Goal: Task Accomplishment & Management: Manage account settings

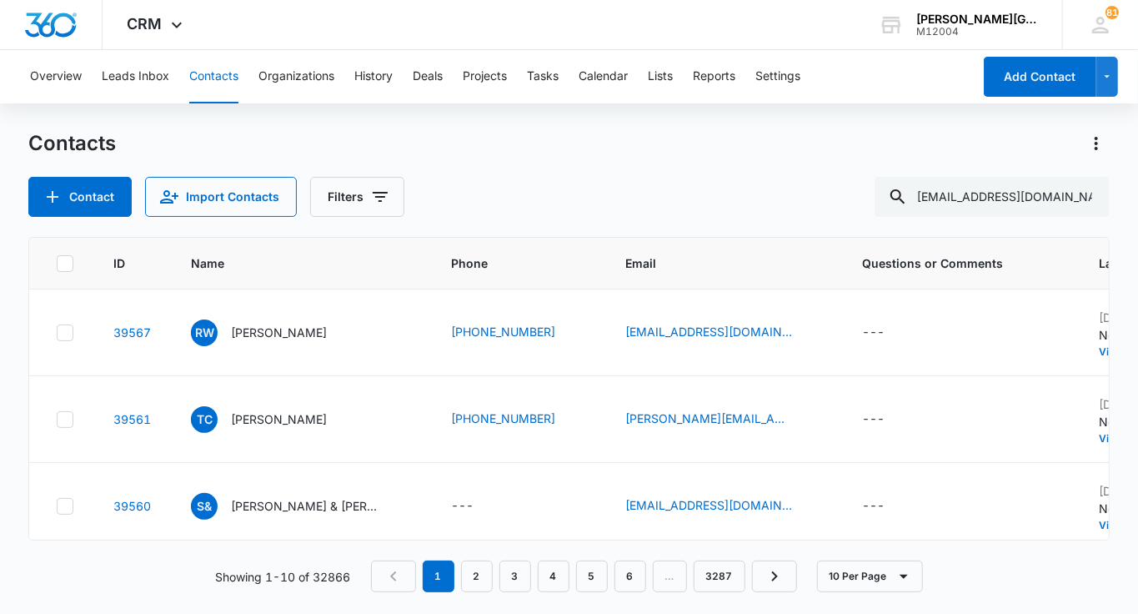
type input "[EMAIL_ADDRESS][DOMAIN_NAME]"
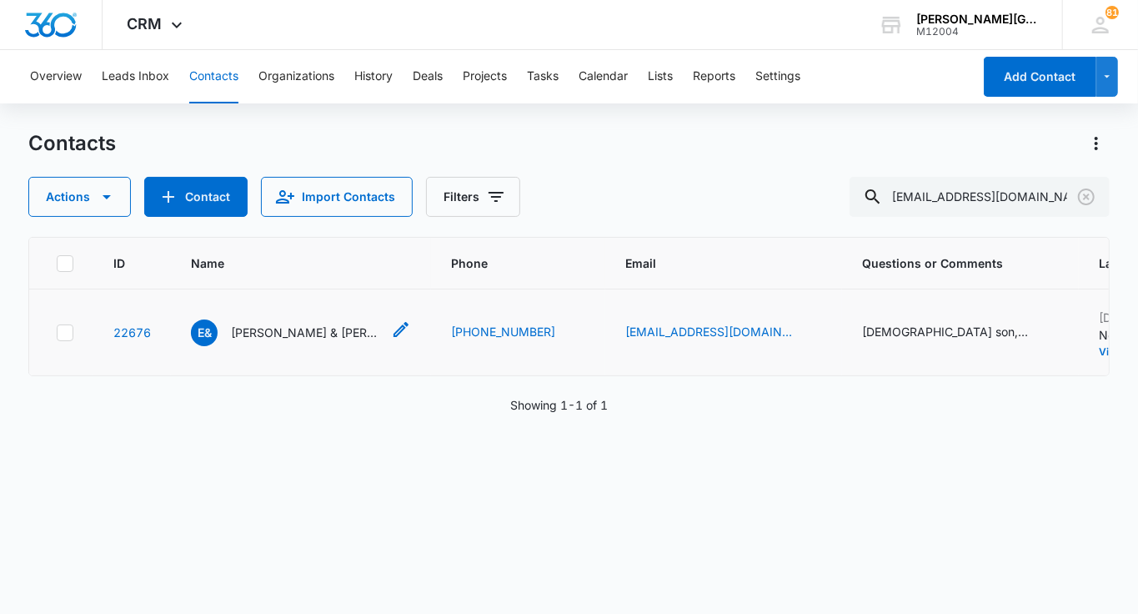
click at [268, 329] on p "Evan & Dawson Li" at bounding box center [306, 332] width 150 height 18
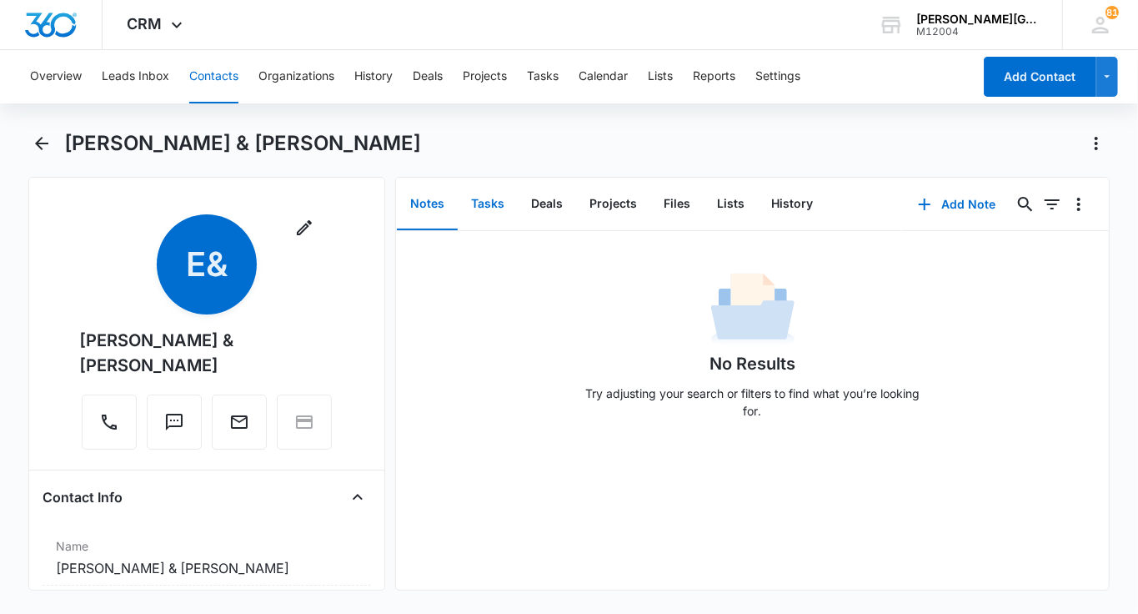
click at [494, 201] on button "Tasks" at bounding box center [488, 204] width 60 height 52
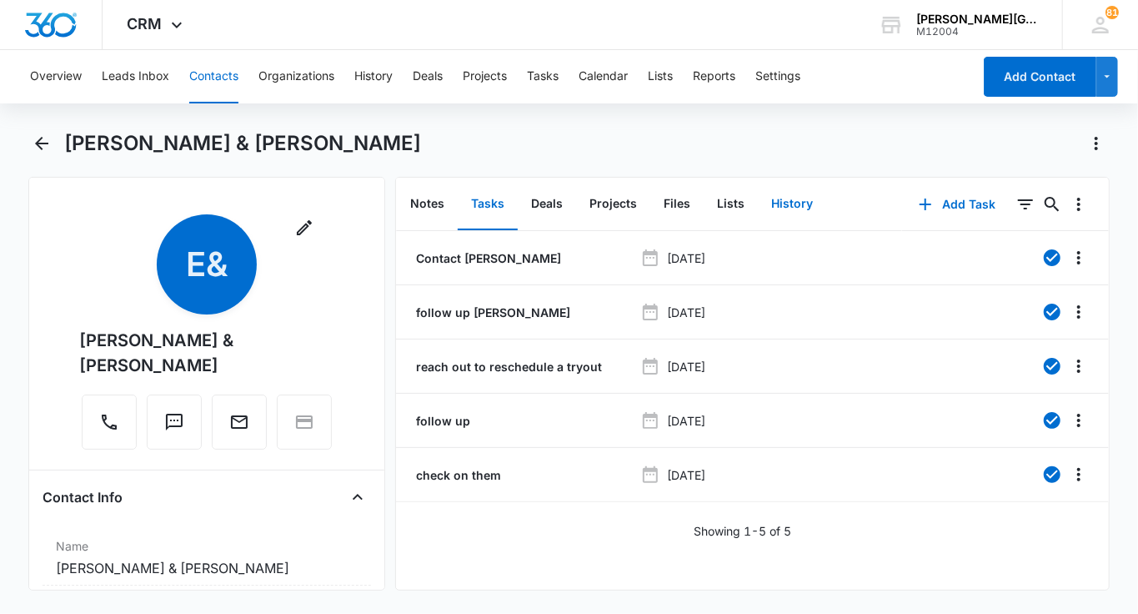
click at [787, 204] on button "History" at bounding box center [792, 204] width 68 height 52
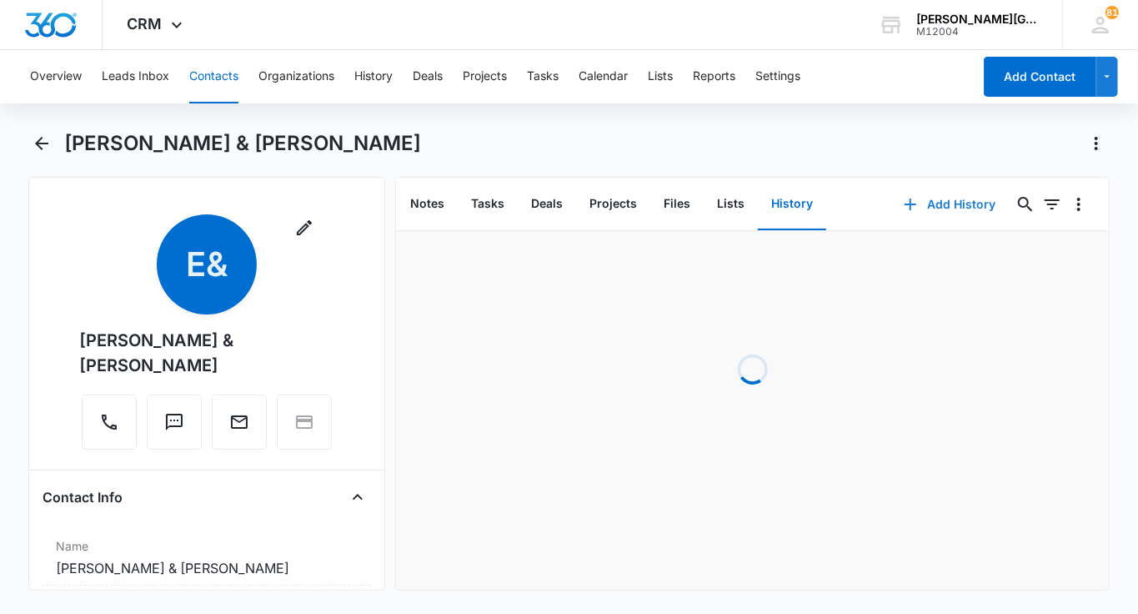
click at [933, 202] on button "Add History" at bounding box center [949, 204] width 125 height 40
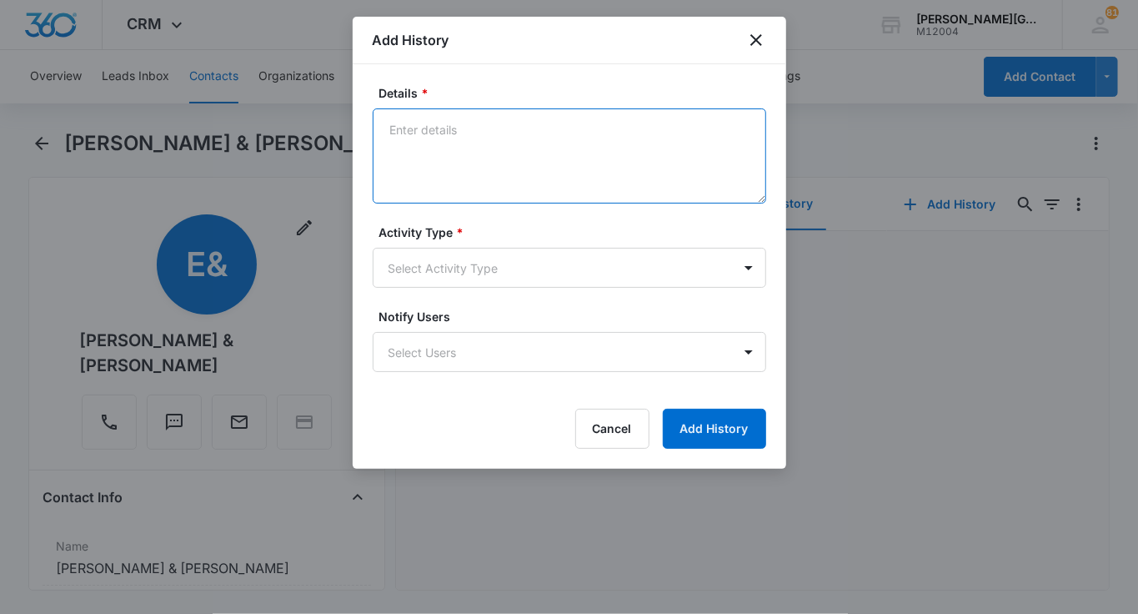
click at [497, 177] on textarea "Details *" at bounding box center [569, 155] width 393 height 95
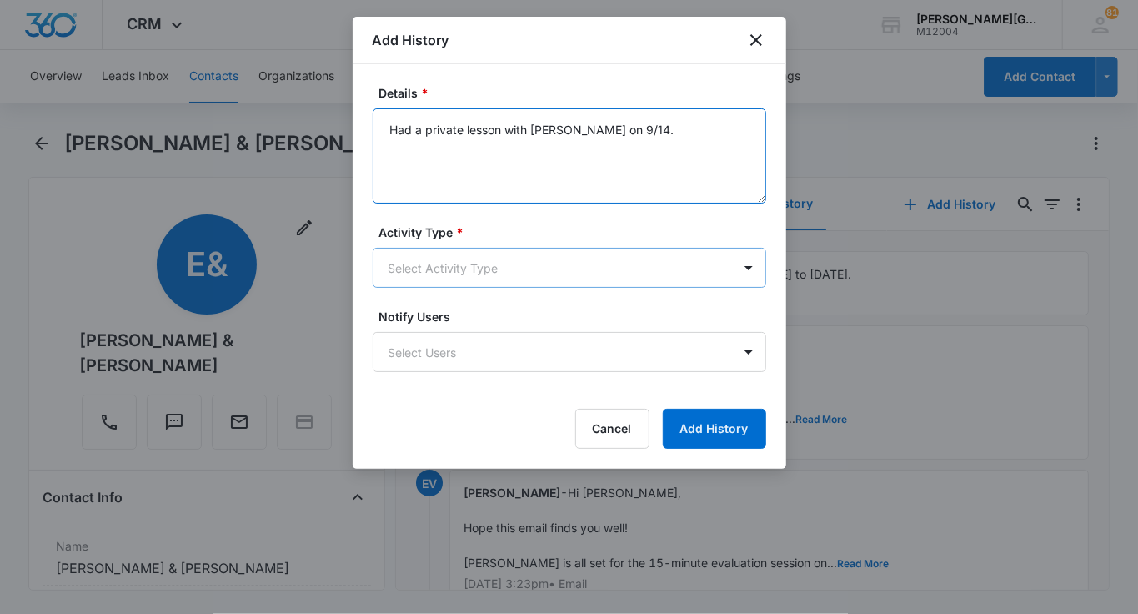
type textarea "Had a private lesson with Alejandro on 9/14."
click at [446, 281] on body "CRM Apps Reputation Websites Forms CRM Email Social Shop Payments POS Content A…" at bounding box center [569, 307] width 1138 height 614
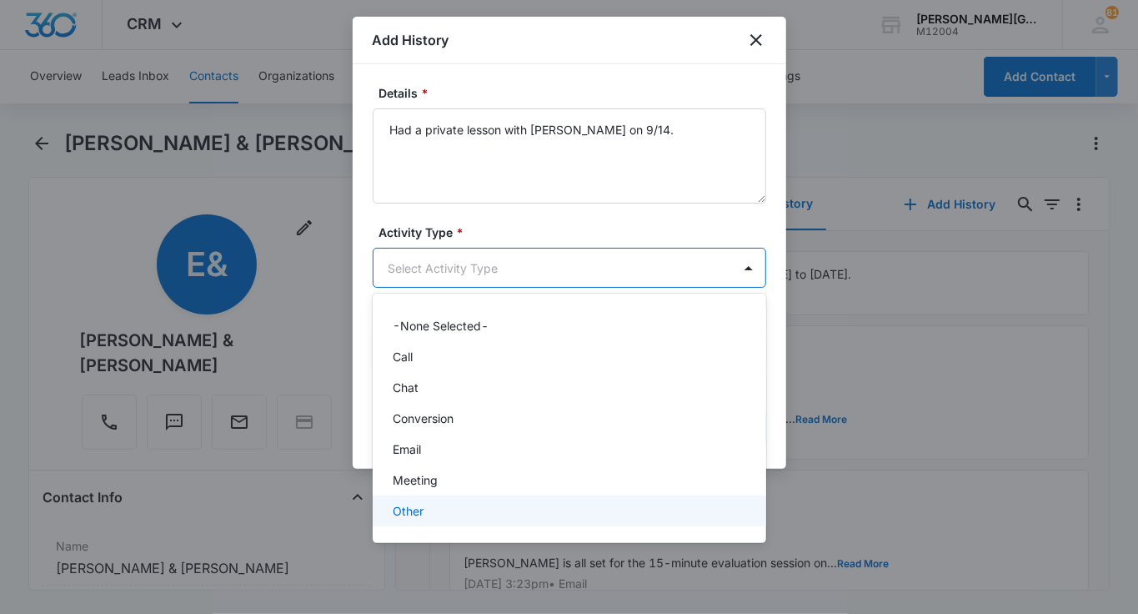
click at [420, 507] on p "Other" at bounding box center [408, 511] width 31 height 18
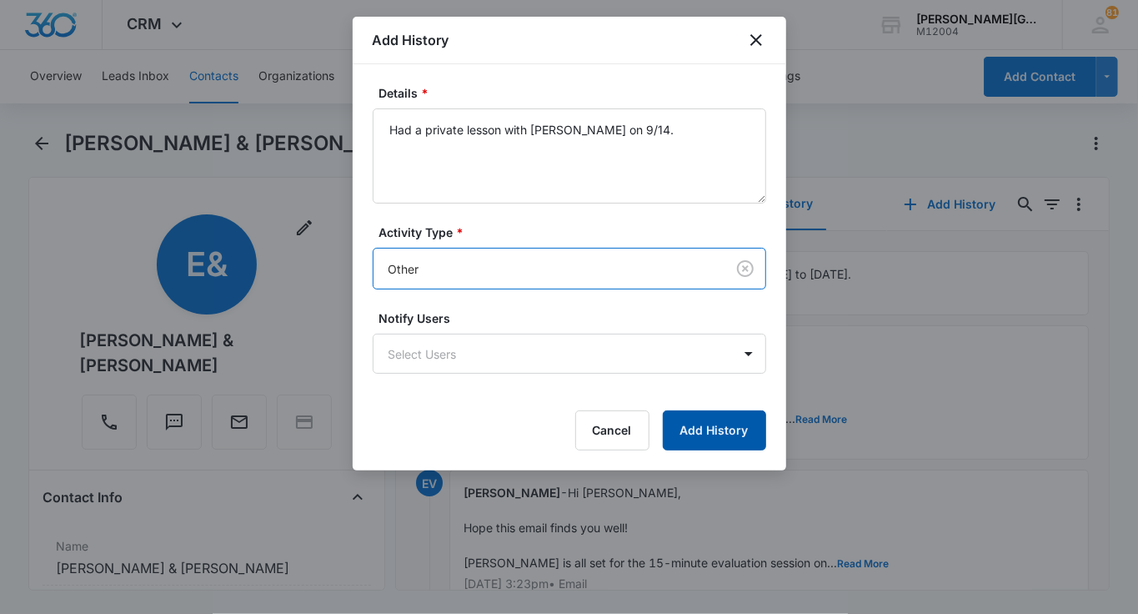
click at [737, 417] on button "Add History" at bounding box center [714, 430] width 103 height 40
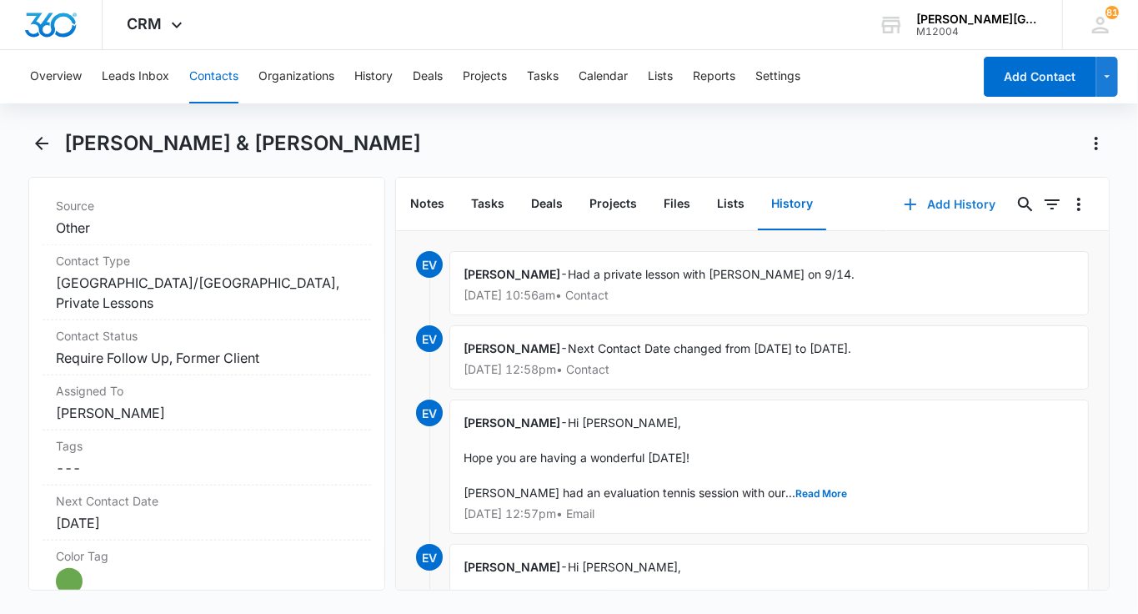
scroll to position [688, 0]
click at [172, 348] on dd "Cancel Save Changes Require Follow Up, Former Client" at bounding box center [207, 358] width 302 height 20
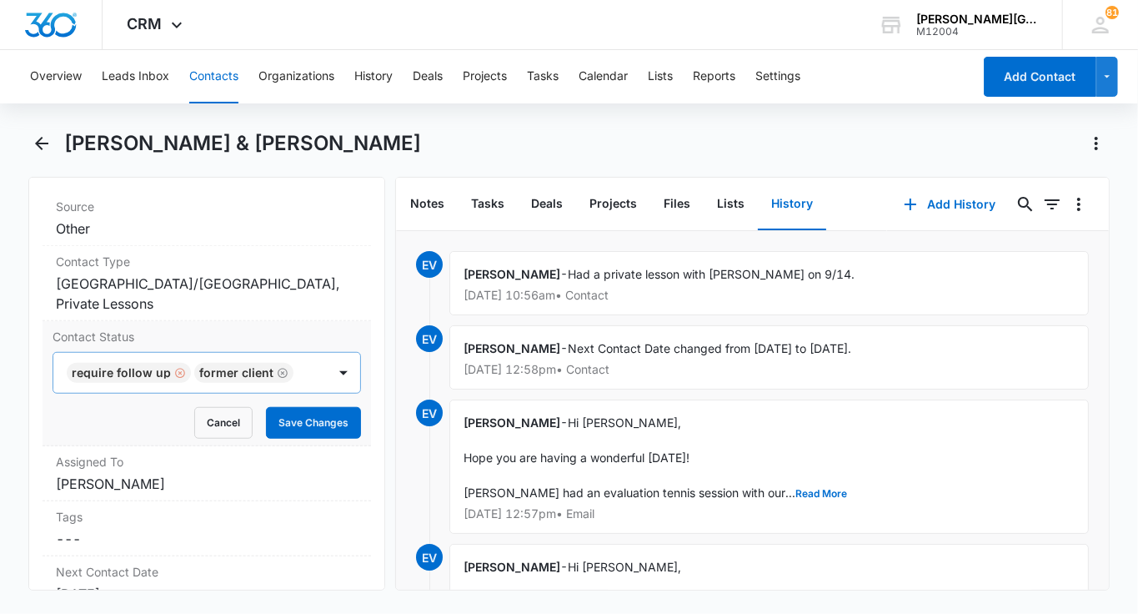
click at [171, 367] on div "Remove Require Follow Up" at bounding box center [178, 373] width 15 height 12
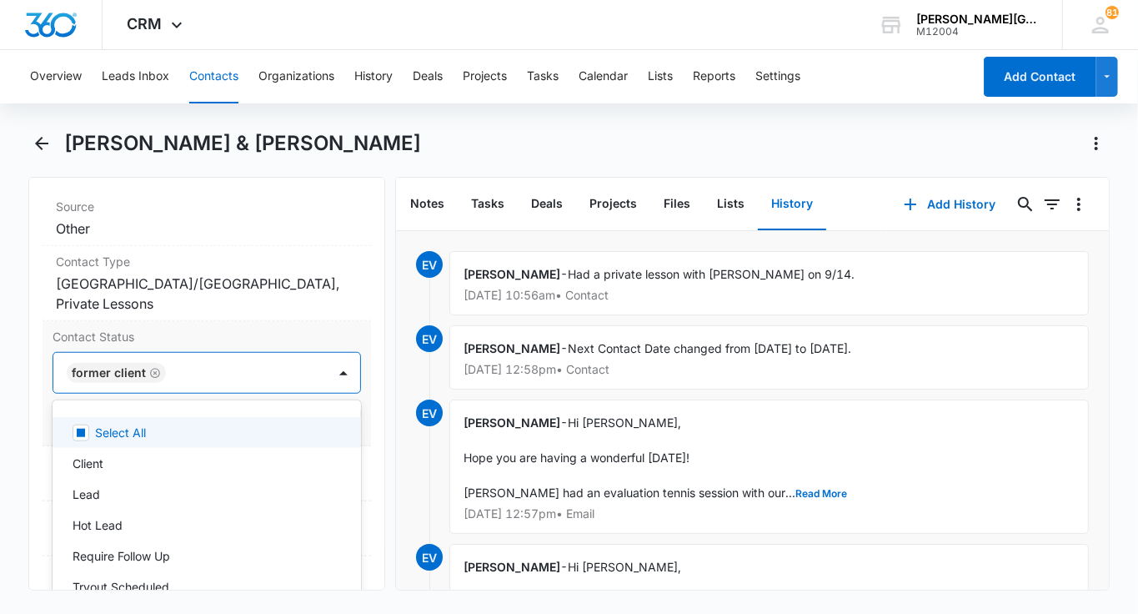
click at [166, 353] on div "Former Client" at bounding box center [189, 373] width 273 height 40
click at [149, 367] on icon "Remove Former Client" at bounding box center [155, 373] width 12 height 13
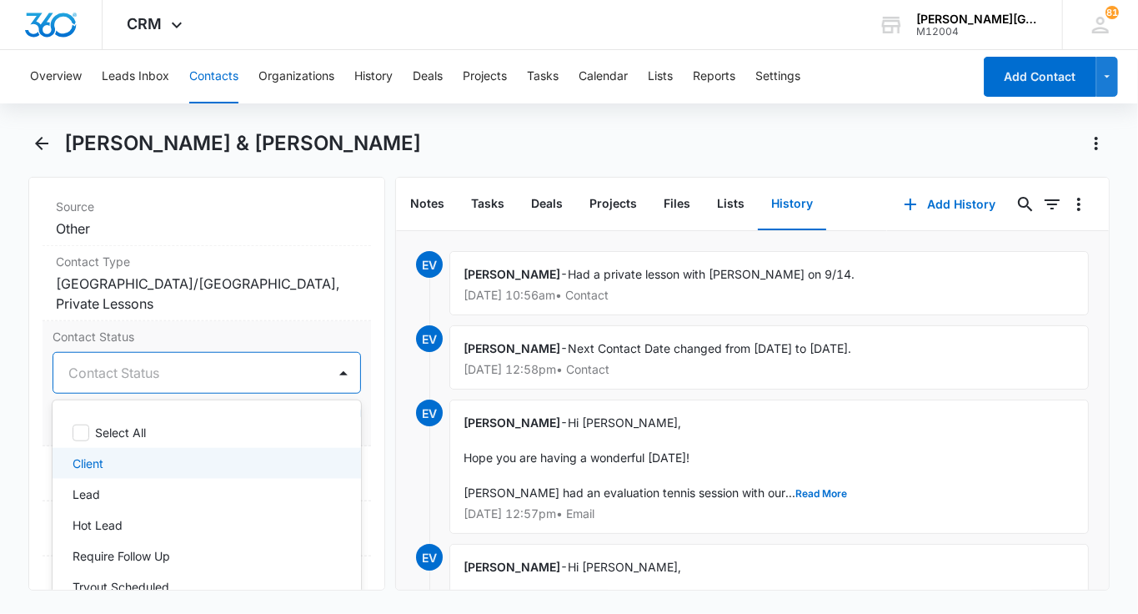
click at [119, 448] on div "Client" at bounding box center [207, 463] width 308 height 31
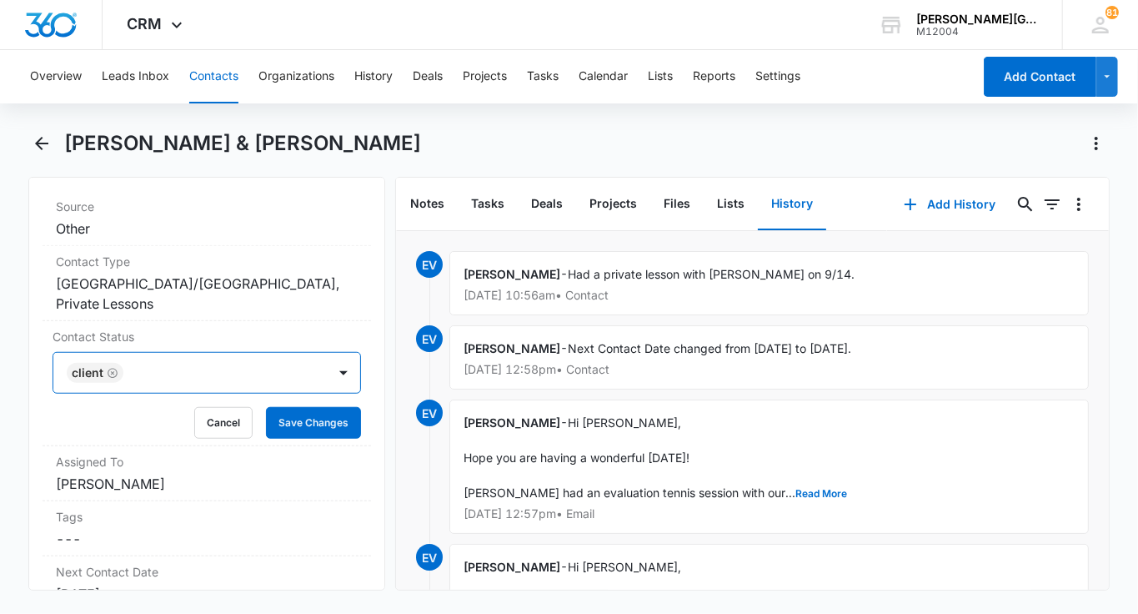
click at [309, 353] on div "Client" at bounding box center [189, 373] width 273 height 40
click at [312, 407] on button "Save Changes" at bounding box center [313, 423] width 95 height 32
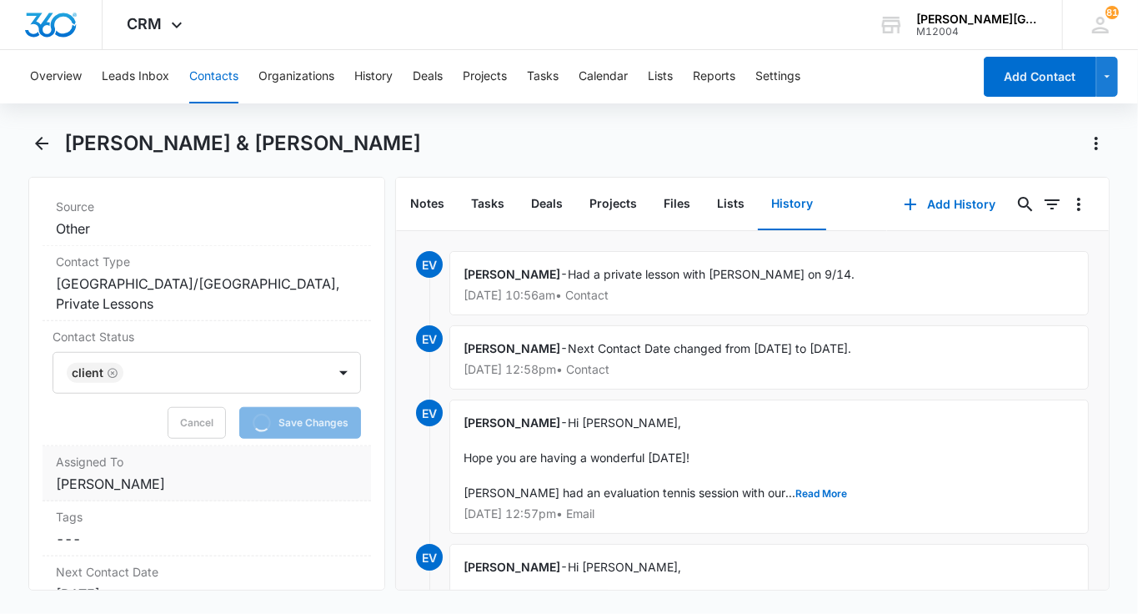
scroll to position [819, 0]
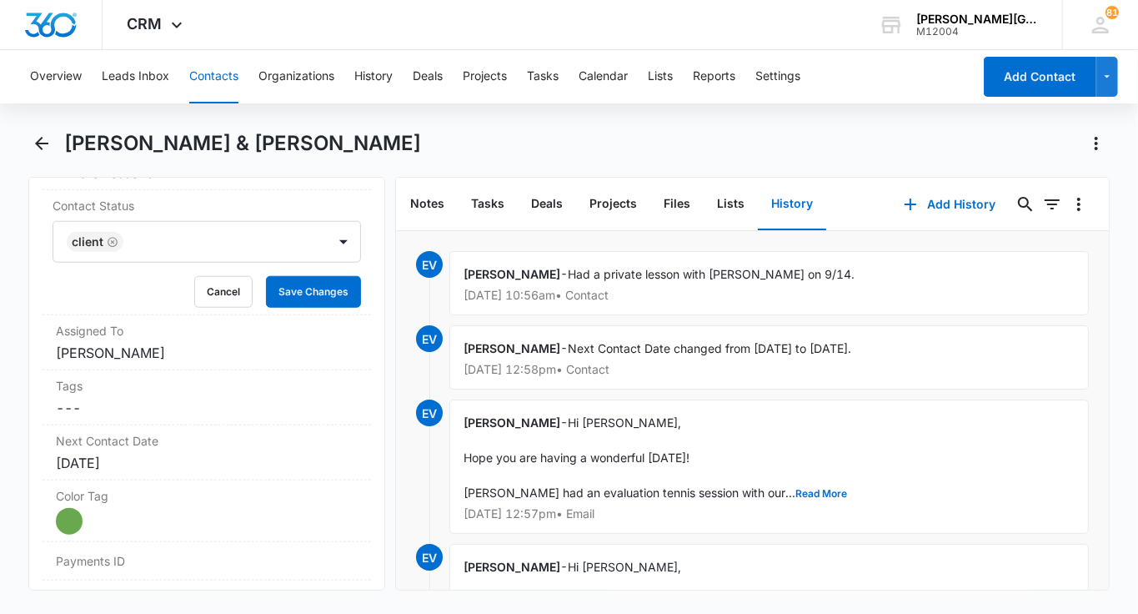
click at [209, 89] on button "Contacts" at bounding box center [213, 76] width 49 height 53
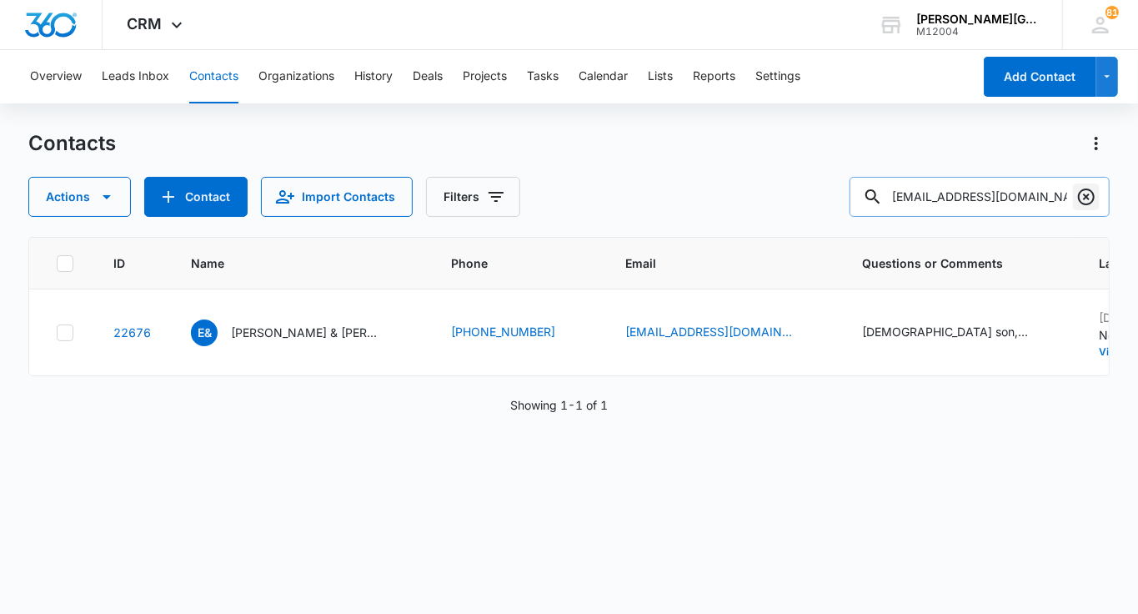
click at [1082, 202] on icon "Clear" at bounding box center [1086, 196] width 17 height 17
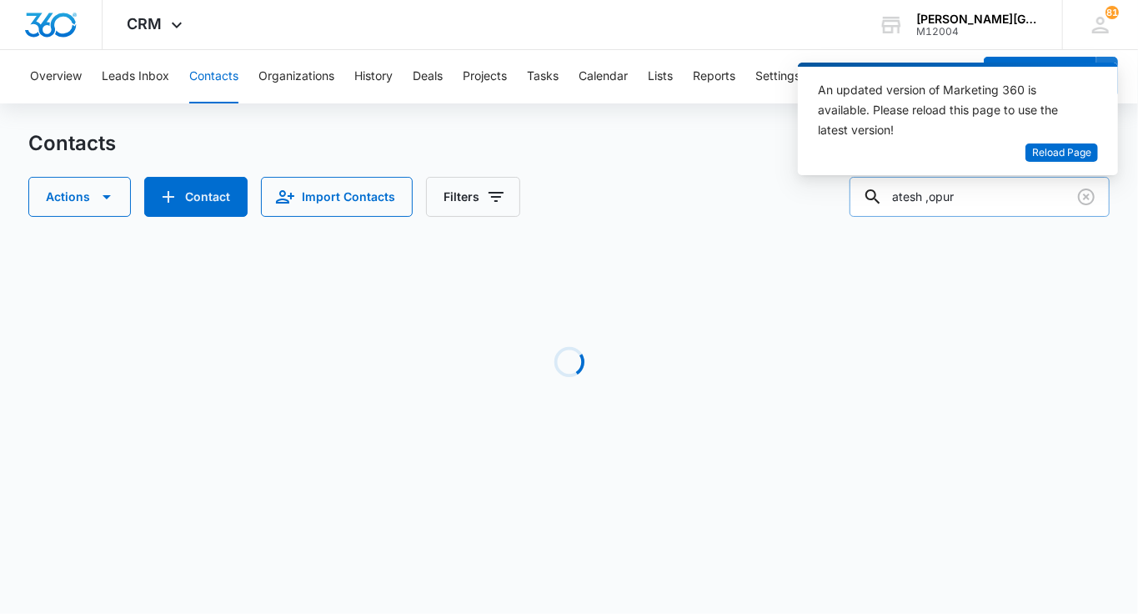
click at [967, 198] on input "atesh ,opur" at bounding box center [980, 197] width 260 height 40
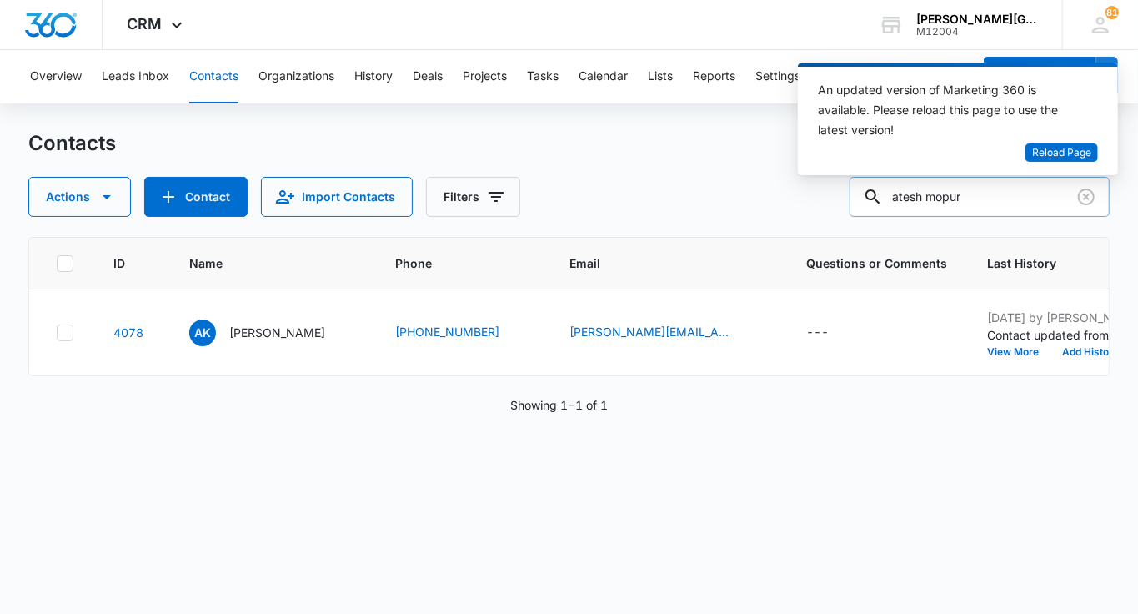
type input "atesh mopur"
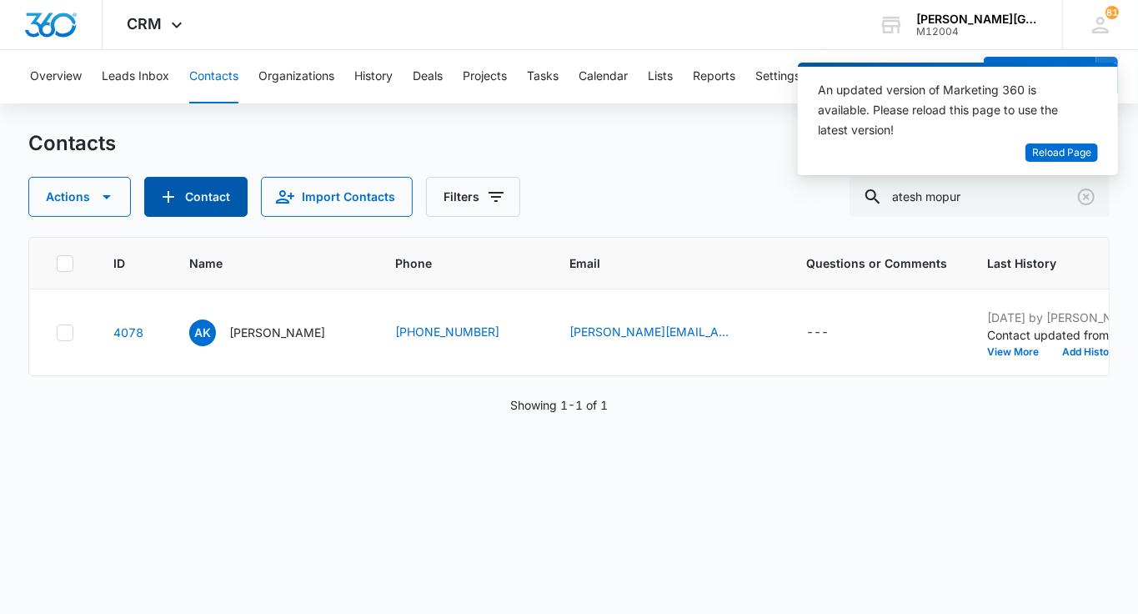
click at [222, 197] on button "Contact" at bounding box center [195, 197] width 103 height 40
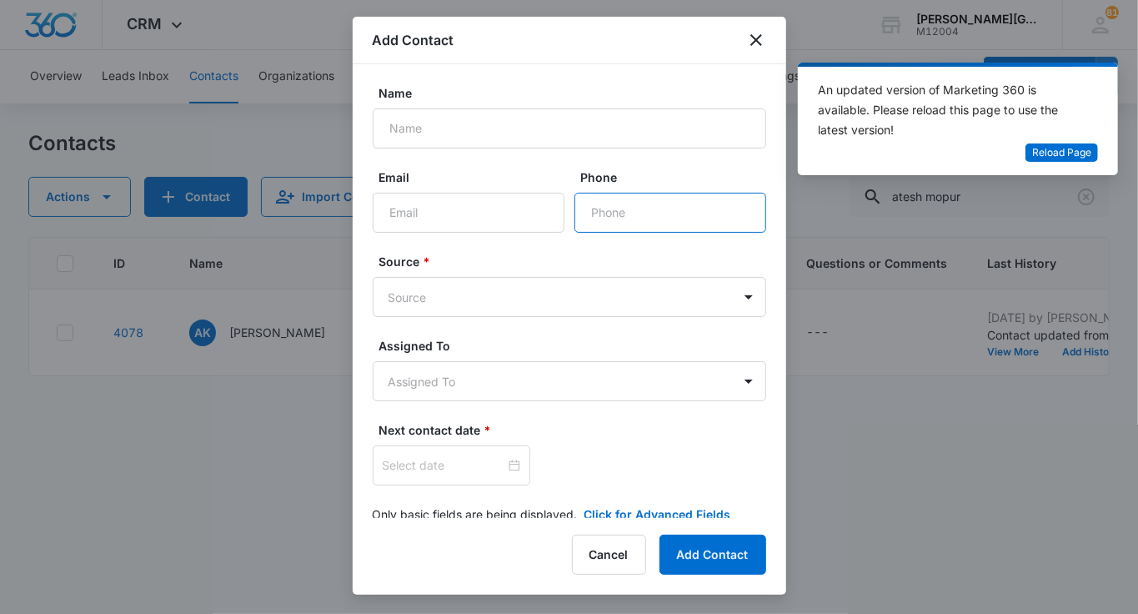
click at [610, 225] on input "Phone" at bounding box center [670, 213] width 192 height 40
paste input "(415) 710-7735"
type input "(415) 710-7735"
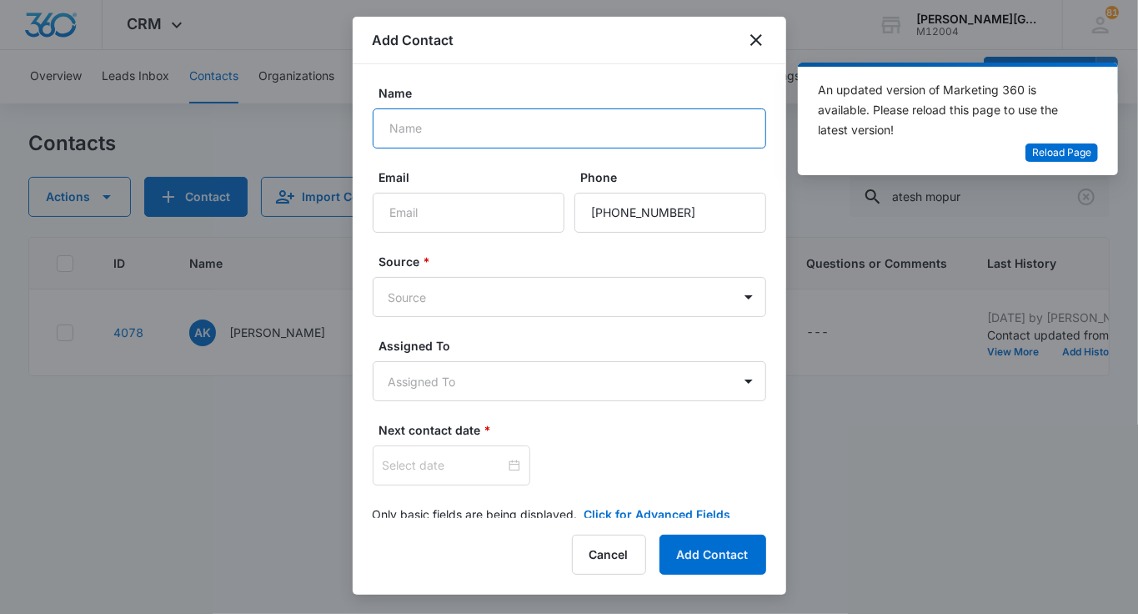
click at [511, 116] on input "Name" at bounding box center [569, 128] width 393 height 40
paste input "Atesh Mopur"
type input "Atesh Mopur"
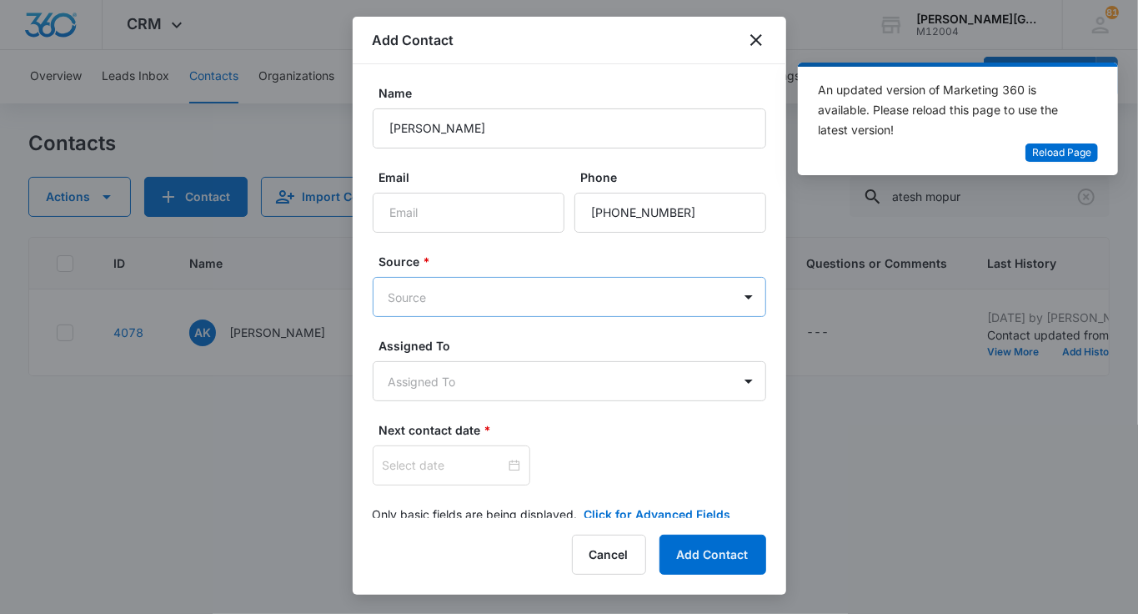
click at [435, 288] on body "CRM Apps Reputation Websites Forms CRM Email Social Shop Payments POS Content A…" at bounding box center [569, 307] width 1138 height 614
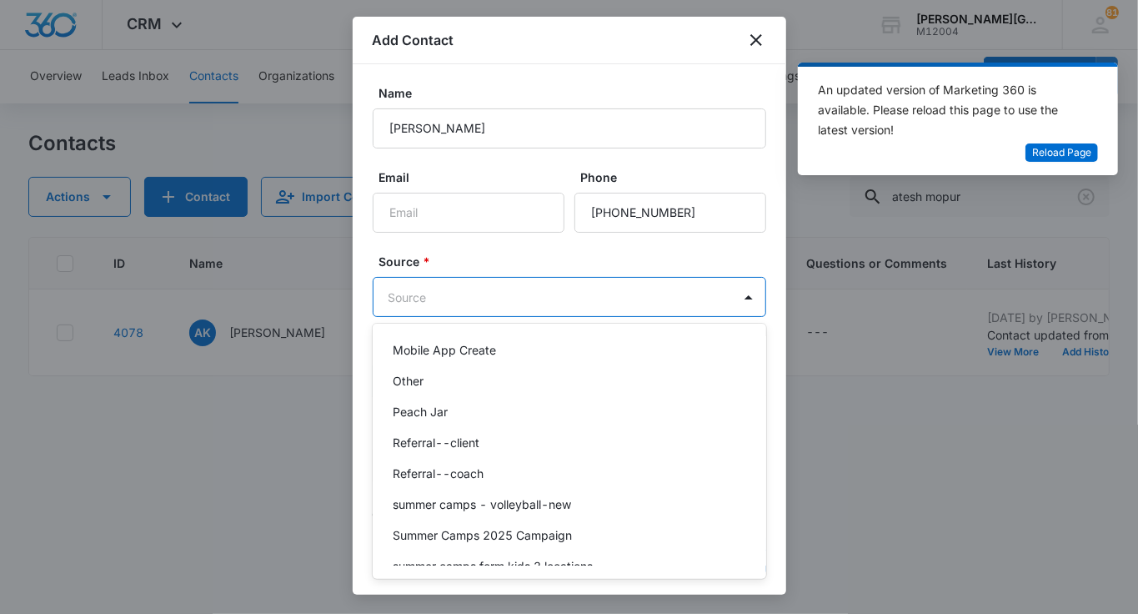
scroll to position [1162, 0]
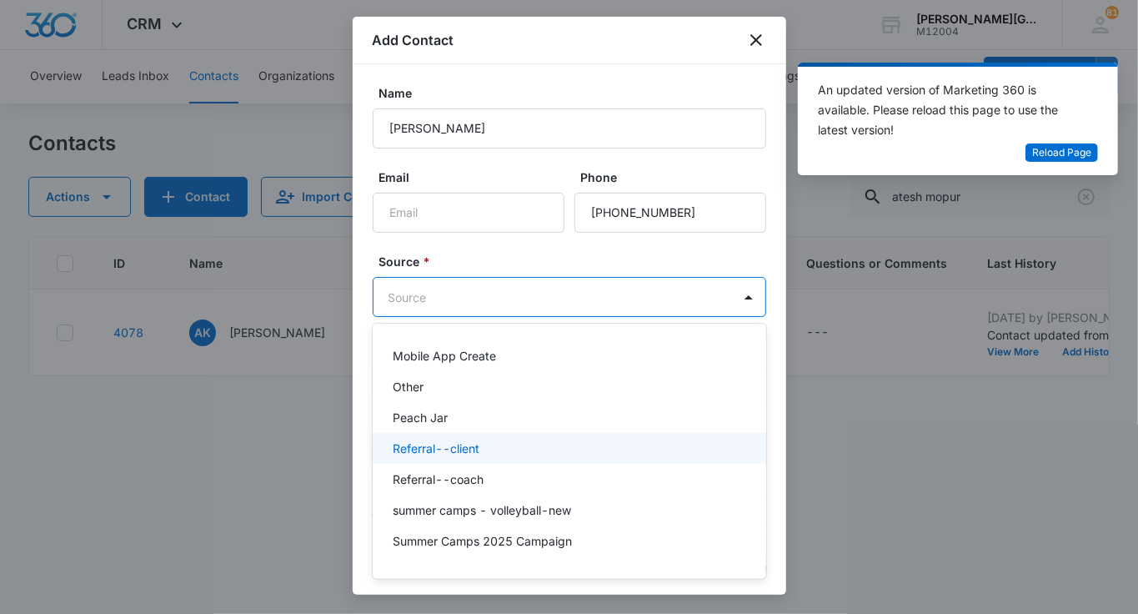
click at [463, 439] on p "Referral--client" at bounding box center [436, 448] width 87 height 18
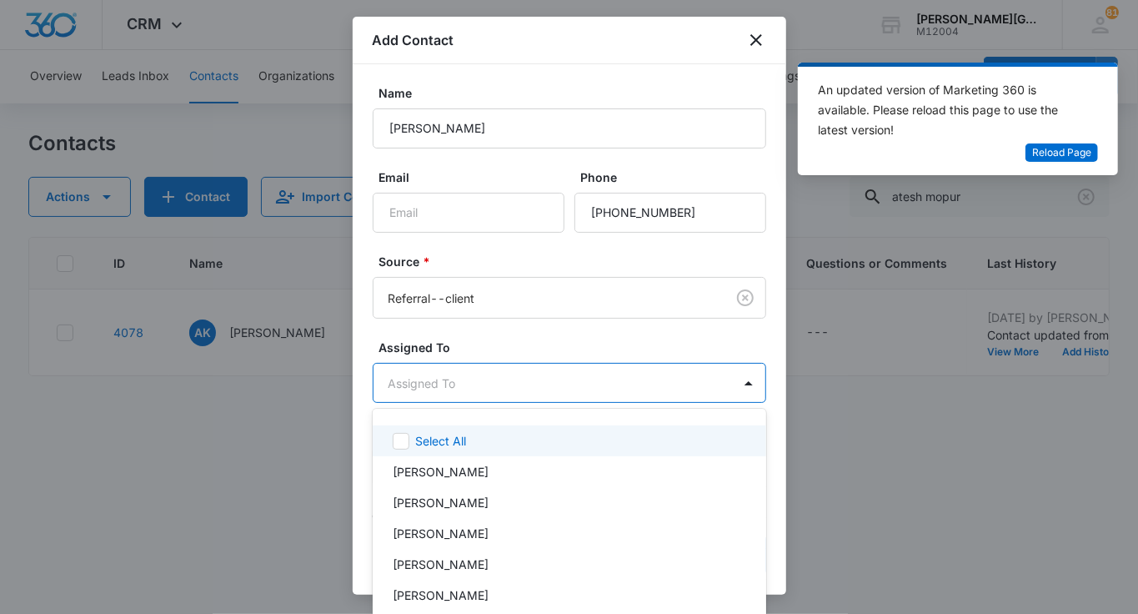
click at [427, 396] on body "CRM Apps Reputation Websites Forms CRM Email Social Shop Payments POS Content A…" at bounding box center [569, 307] width 1138 height 614
type input "eli"
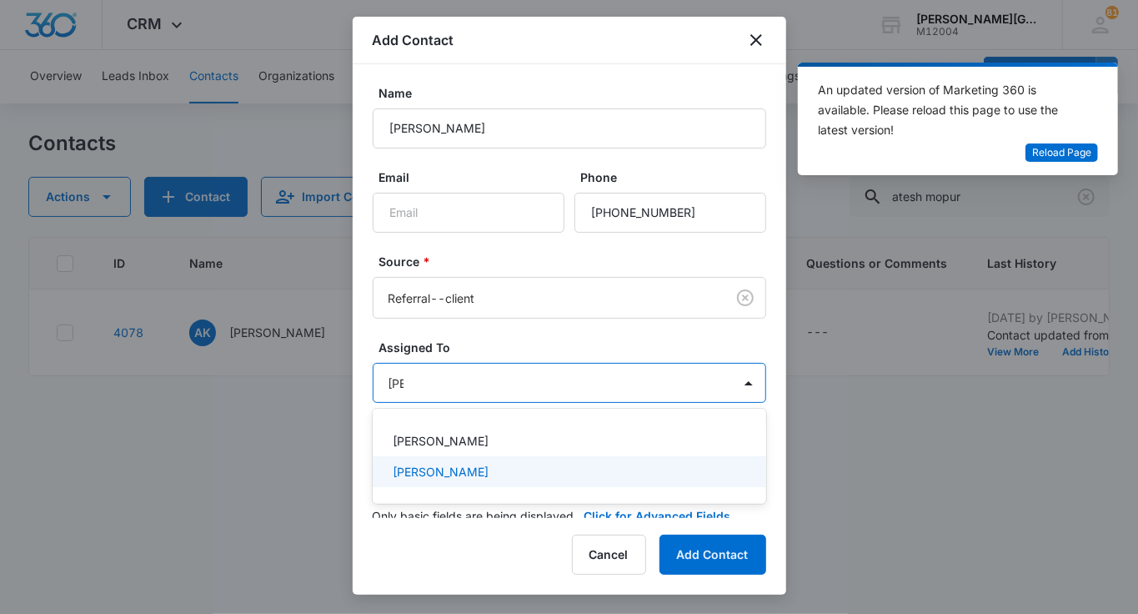
click at [450, 474] on p "[PERSON_NAME]" at bounding box center [441, 472] width 96 height 18
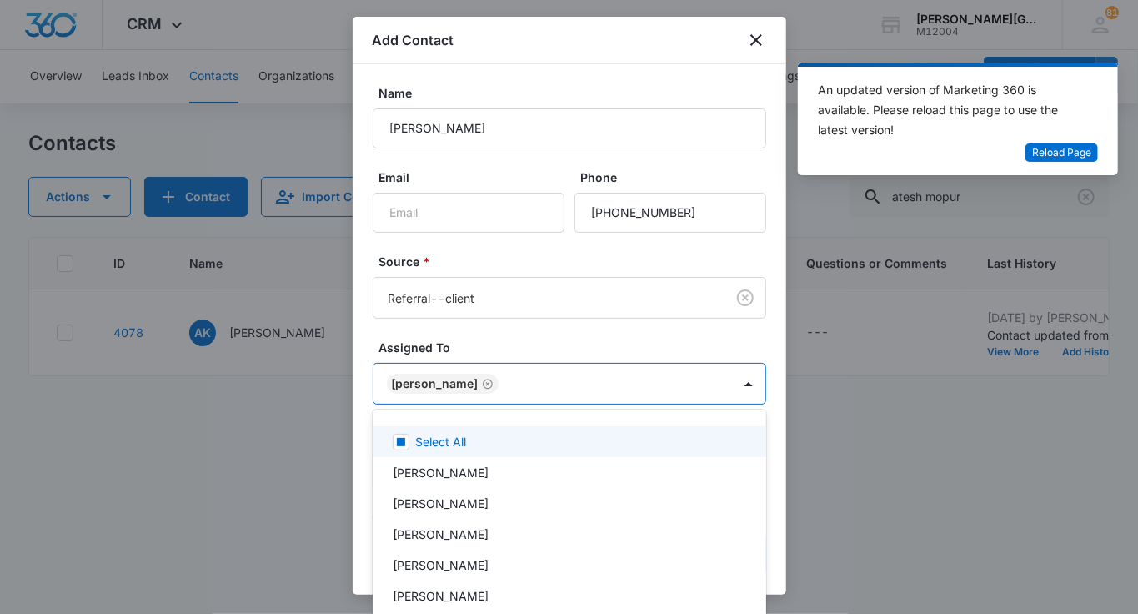
click at [481, 333] on div at bounding box center [569, 307] width 1138 height 614
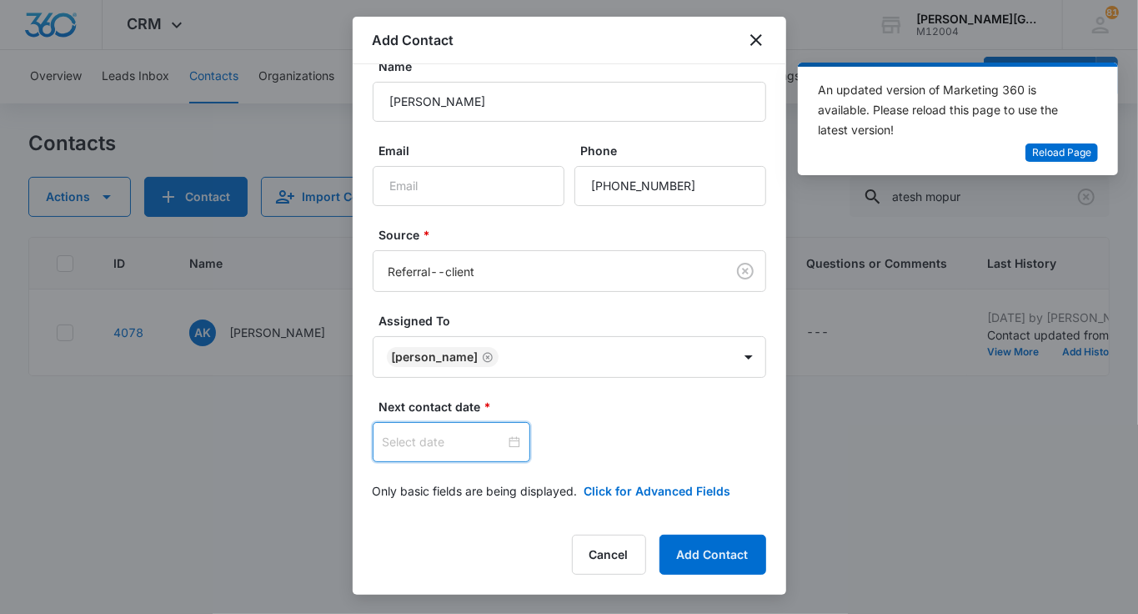
click at [409, 438] on input at bounding box center [444, 442] width 123 height 18
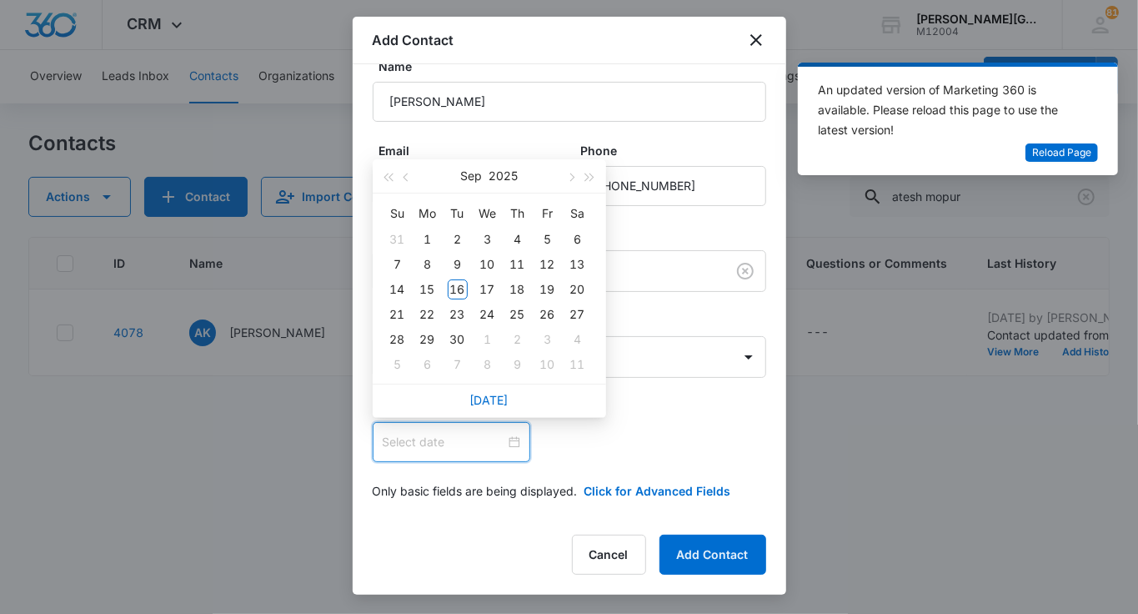
click at [497, 391] on div "Today" at bounding box center [489, 399] width 233 height 33
click at [497, 397] on link "Today" at bounding box center [489, 400] width 38 height 14
type input "Sep 16, 2025"
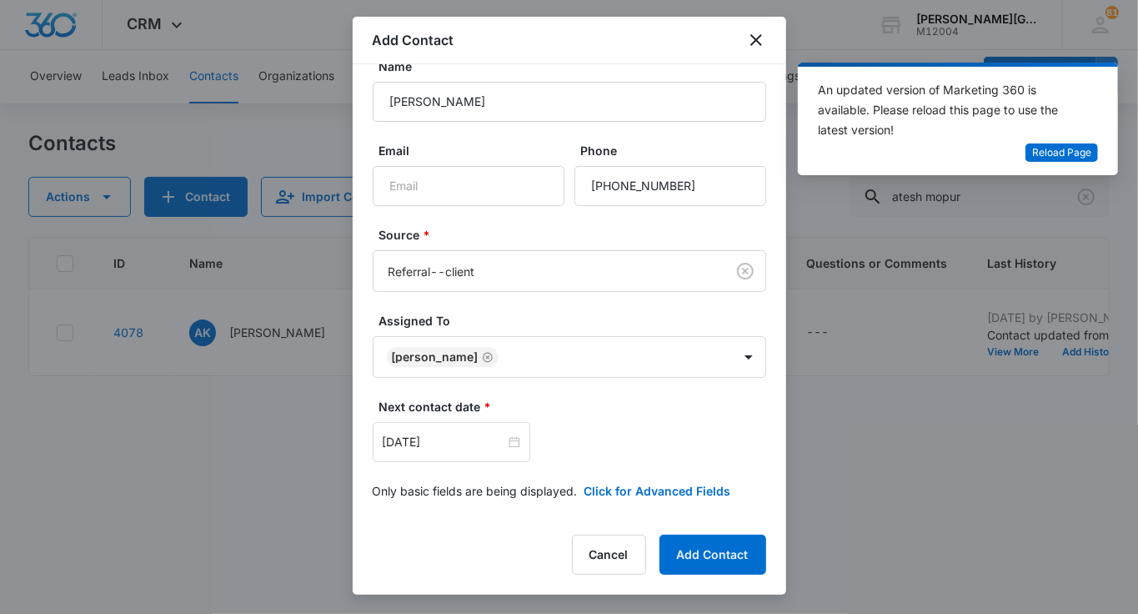
click at [614, 477] on form "Name Atesh Mopur Email Phone Source * Referral--client Assigned To Elizabeth Va…" at bounding box center [569, 289] width 393 height 462
click at [615, 504] on form "Name Atesh Mopur Email Phone Source * Referral--client Assigned To Elizabeth Va…" at bounding box center [569, 289] width 393 height 462
click at [613, 482] on button "Click for Advanced Fields" at bounding box center [657, 491] width 147 height 18
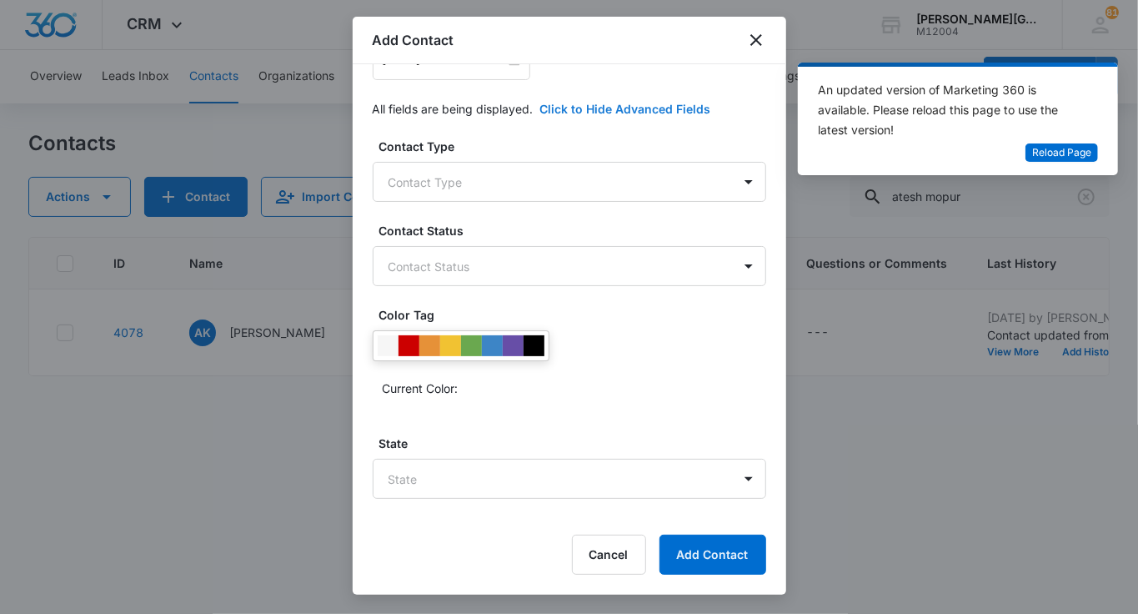
scroll to position [410, 0]
click at [498, 192] on body "CRM Apps Reputation Websites Forms CRM Email Social Shop Payments POS Content A…" at bounding box center [569, 307] width 1138 height 614
type input "s"
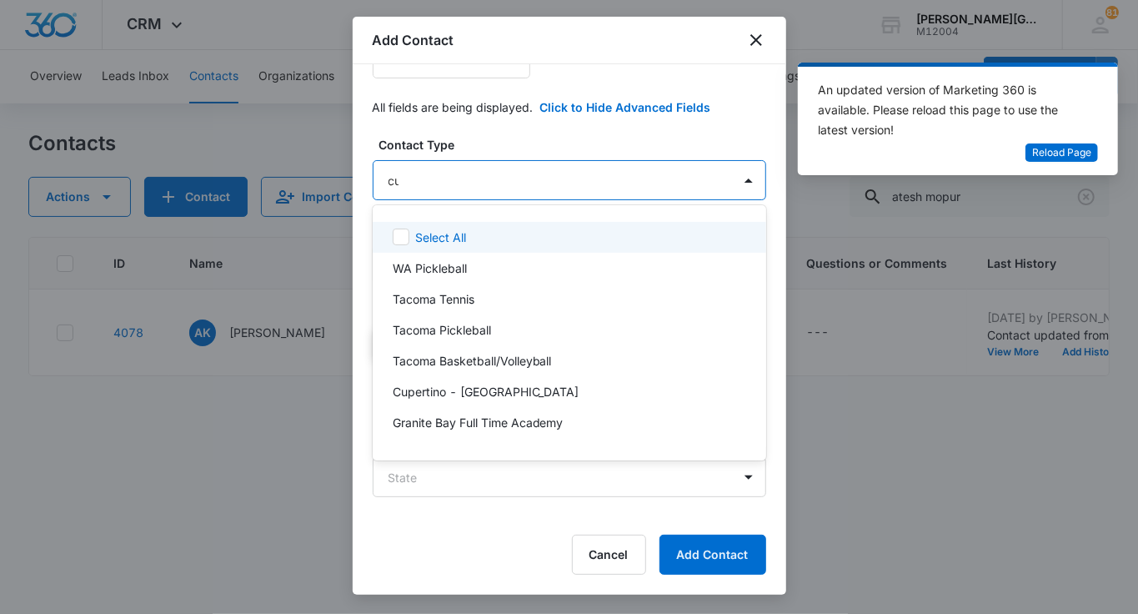
type input "cup"
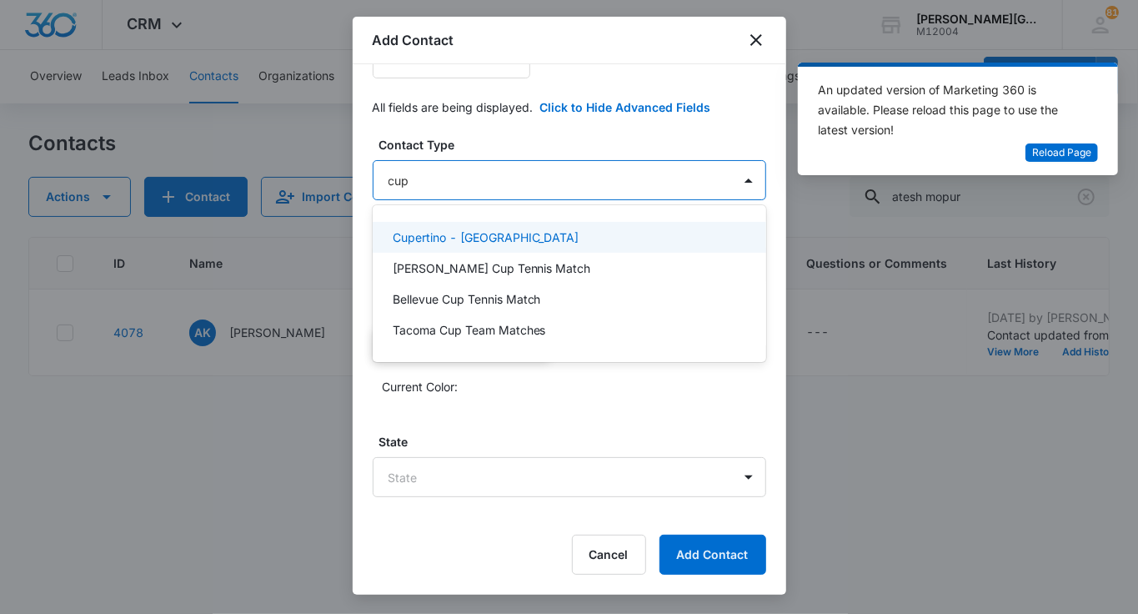
click at [474, 230] on p "Cupertino - De Anza College" at bounding box center [486, 237] width 187 height 18
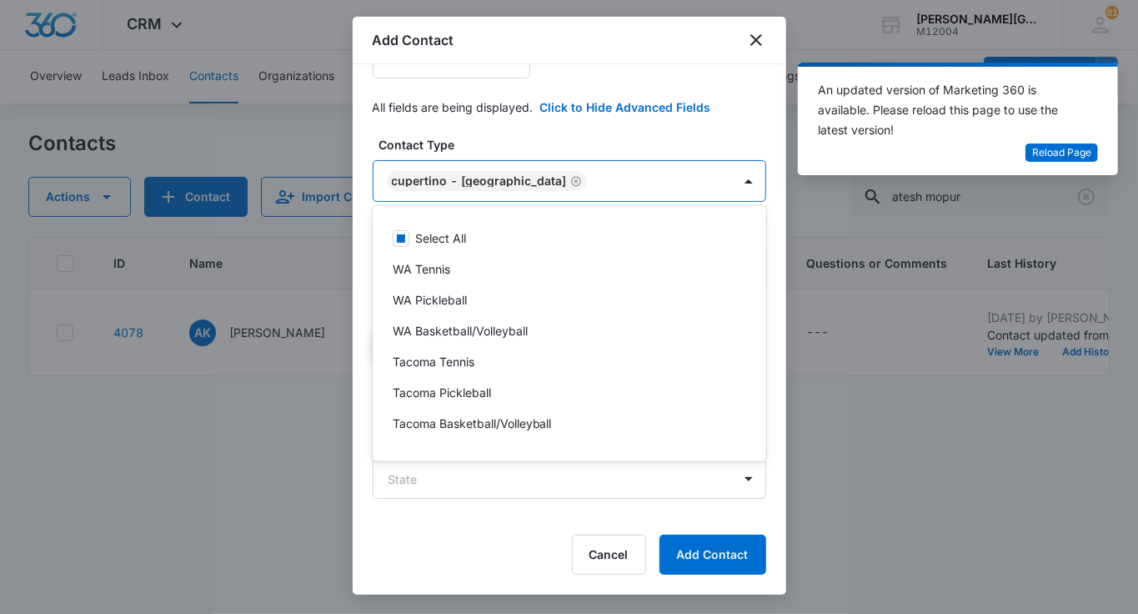
click at [509, 153] on div at bounding box center [569, 307] width 1138 height 614
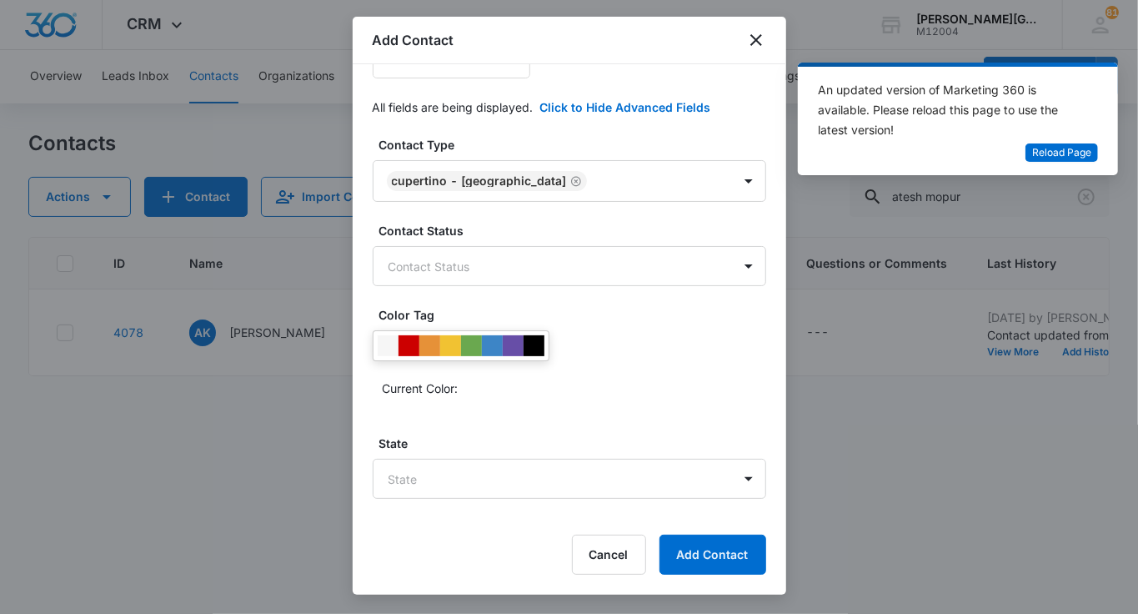
scroll to position [462, 0]
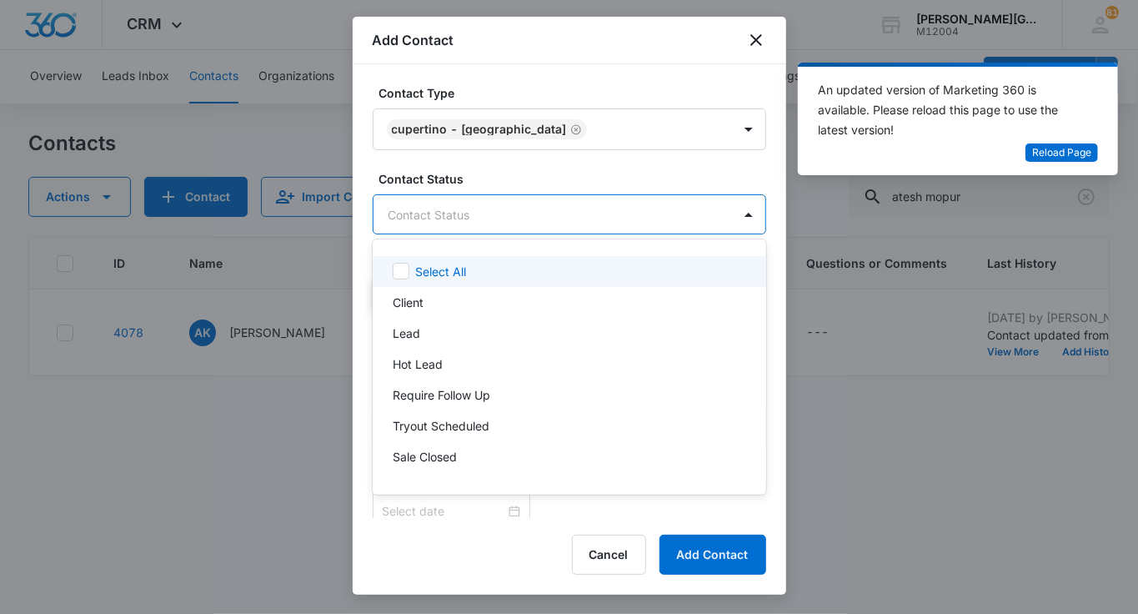
click at [468, 198] on body "CRM Apps Reputation Websites Forms CRM Email Social Shop Payments POS Content A…" at bounding box center [569, 307] width 1138 height 614
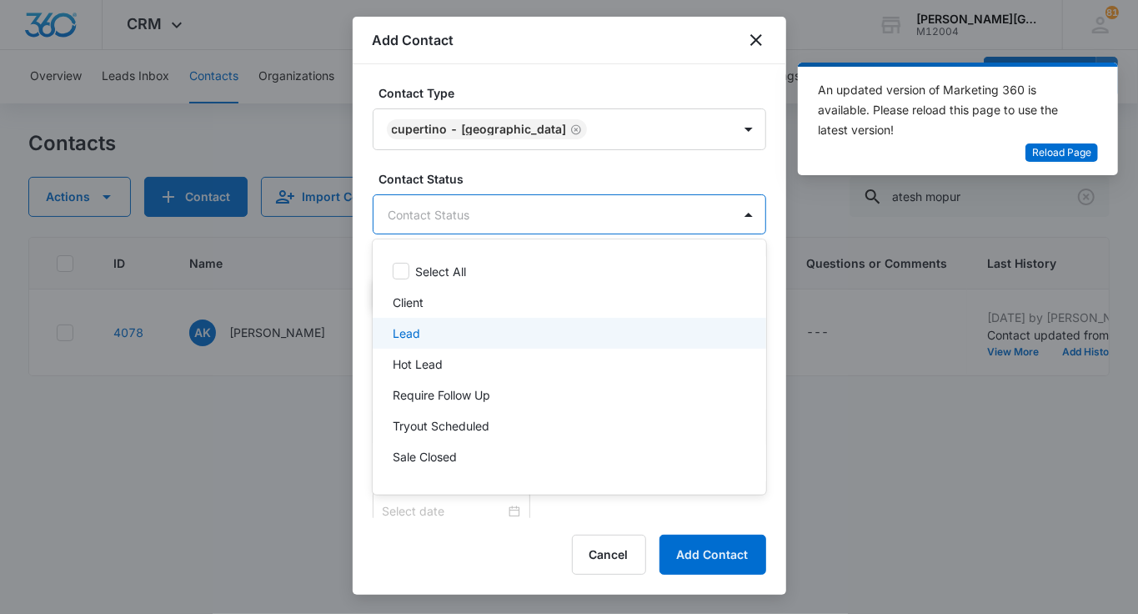
drag, startPoint x: 433, startPoint y: 322, endPoint x: 440, endPoint y: 356, distance: 35.0
click at [433, 323] on div "Lead" at bounding box center [569, 333] width 393 height 31
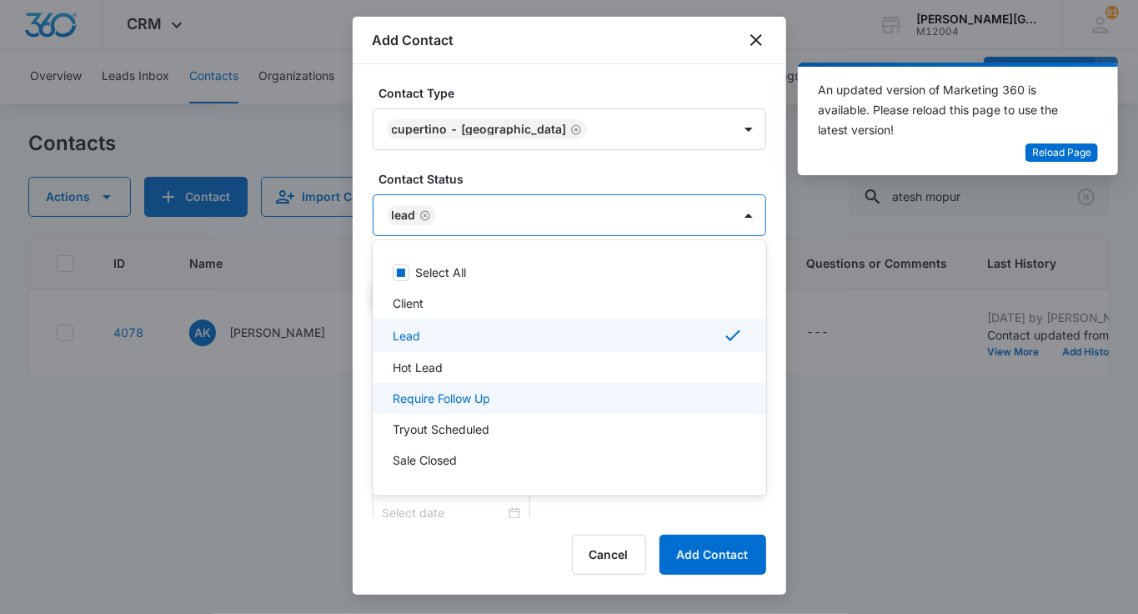
click at [442, 385] on div "Require Follow Up" at bounding box center [569, 398] width 393 height 31
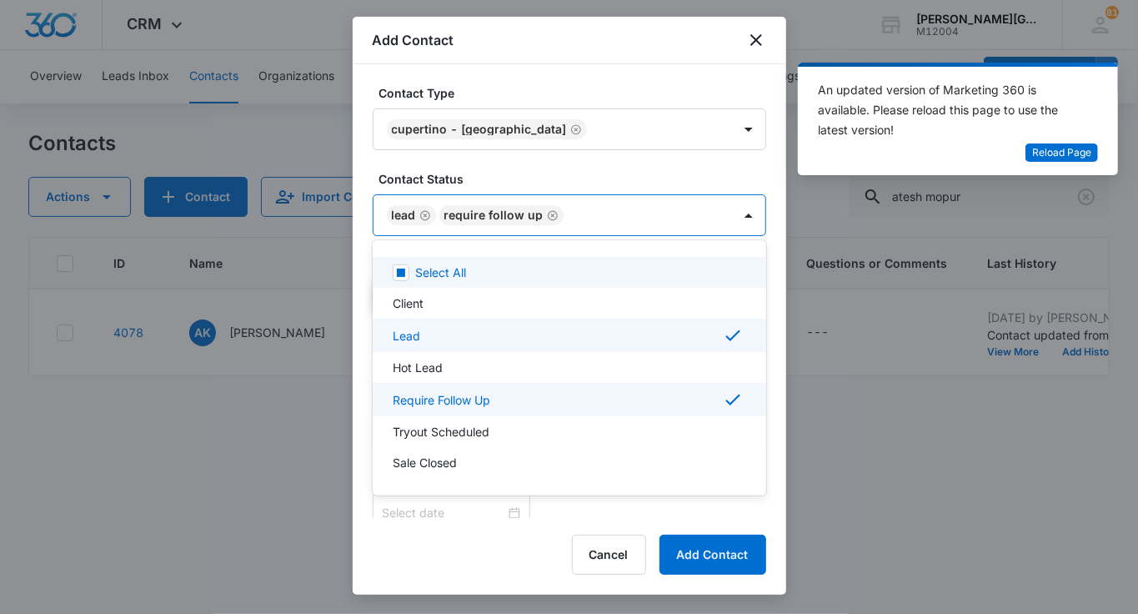
click at [487, 221] on div at bounding box center [569, 307] width 1138 height 614
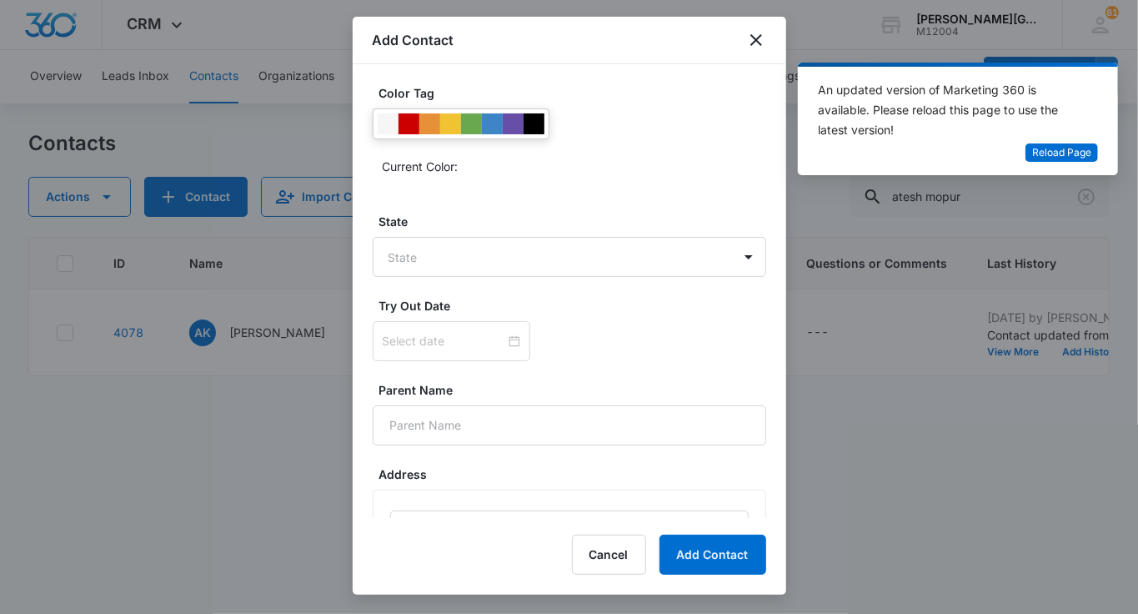
scroll to position [639, 0]
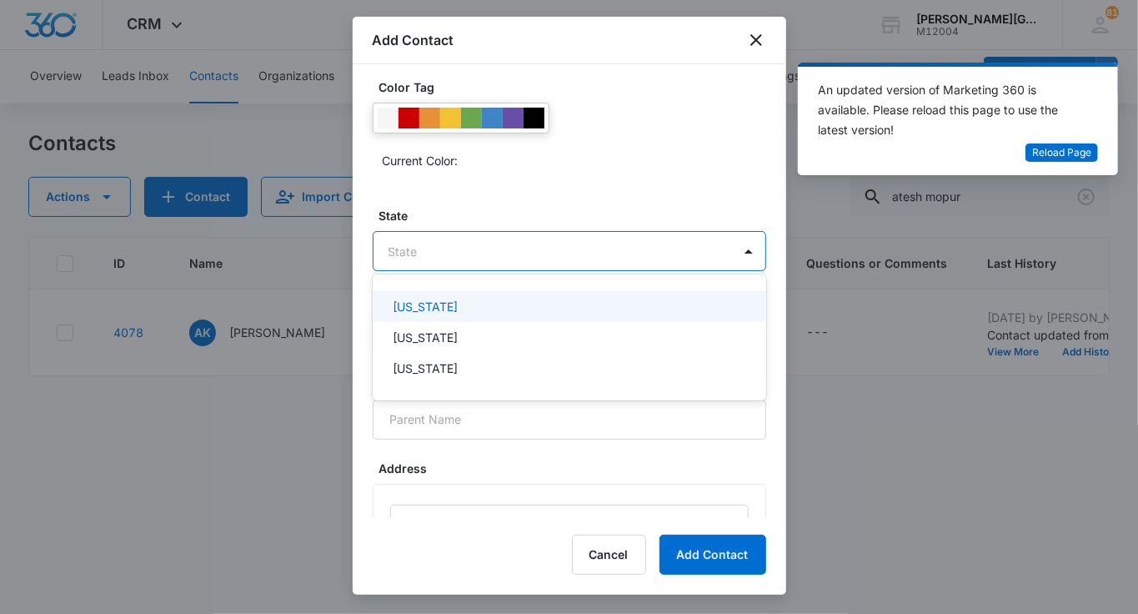
click at [456, 249] on body "CRM Apps Reputation Websites Forms CRM Email Social Shop Payments POS Content A…" at bounding box center [569, 307] width 1138 height 614
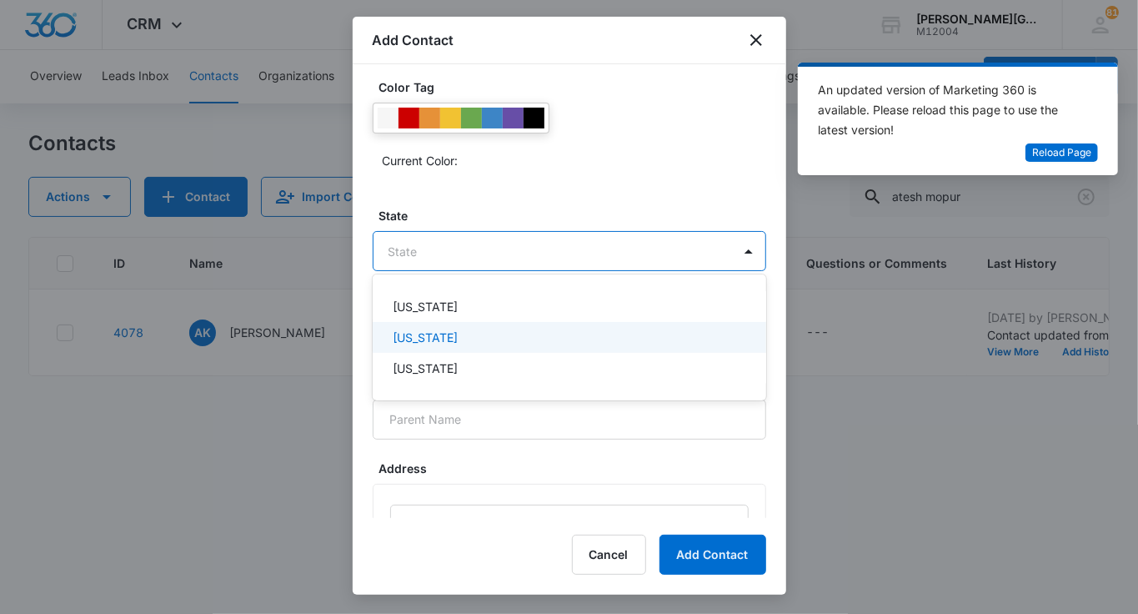
click at [442, 339] on p "California" at bounding box center [425, 337] width 65 height 18
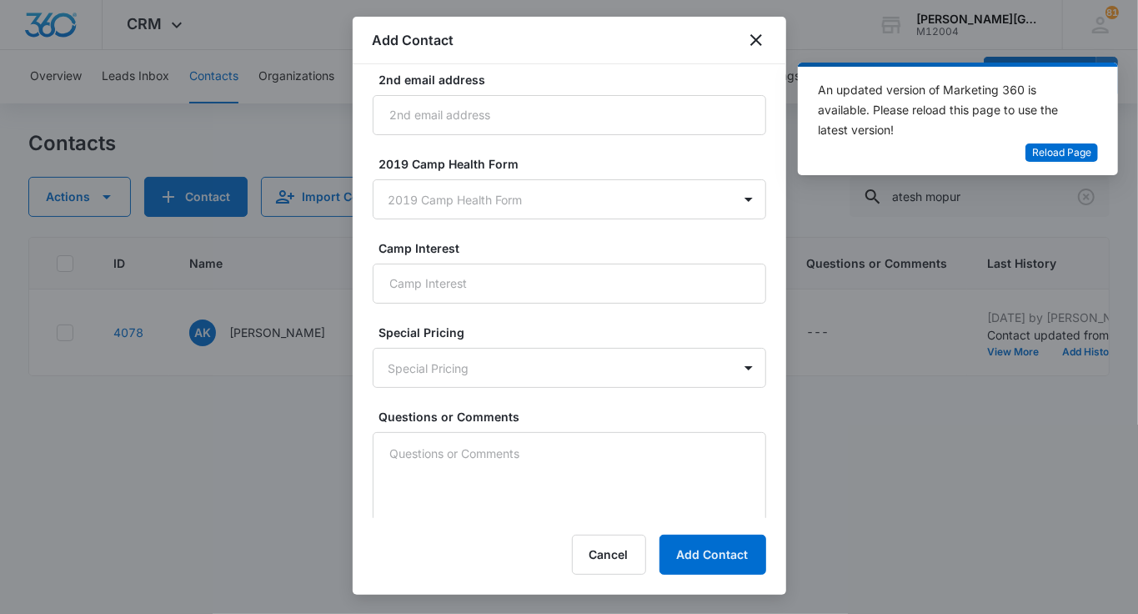
scroll to position [1397, 0]
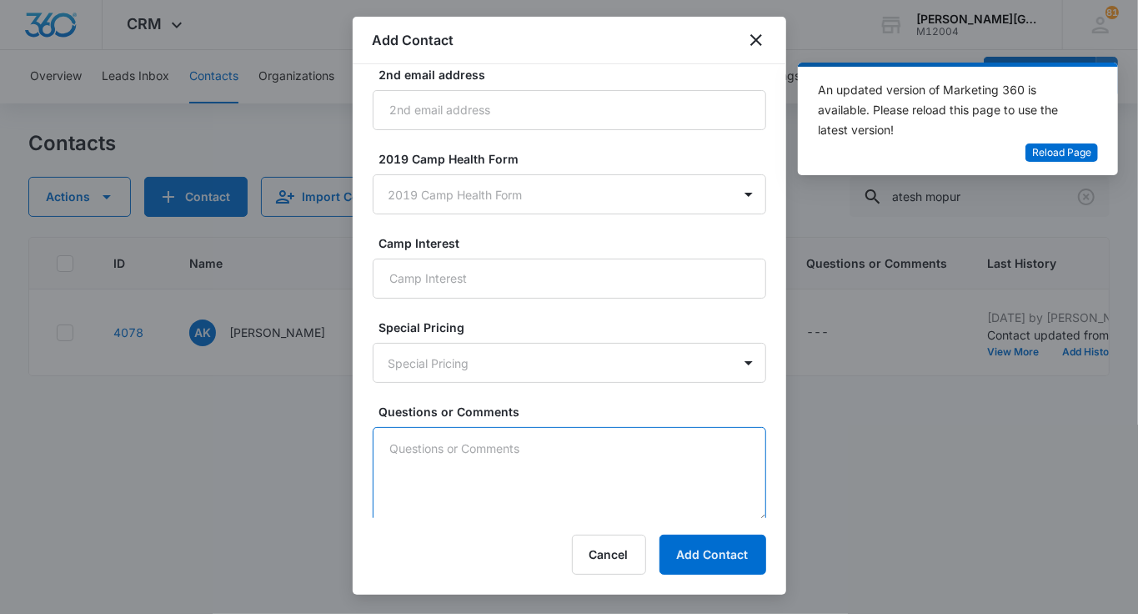
click at [418, 445] on textarea "Questions or Comments" at bounding box center [569, 474] width 393 height 95
click at [408, 461] on textarea "7+ UTR, he is a friend of another HPI client, wants to join on Thursday, 9/18 -…" at bounding box center [569, 474] width 393 height 95
paste textarea "He is a friend of another HPI client and wants to join on Thursday, 9/18. He ha…"
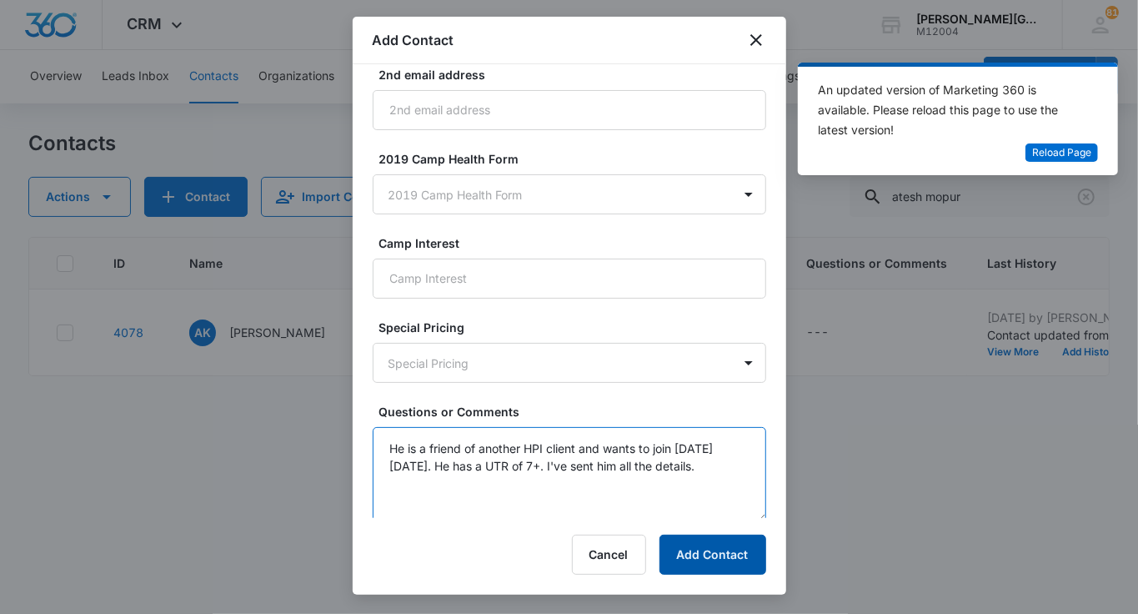
type textarea "He is a friend of another HPI client and wants to join on Thursday, 9/18. He ha…"
click at [720, 551] on button "Add Contact" at bounding box center [712, 554] width 107 height 40
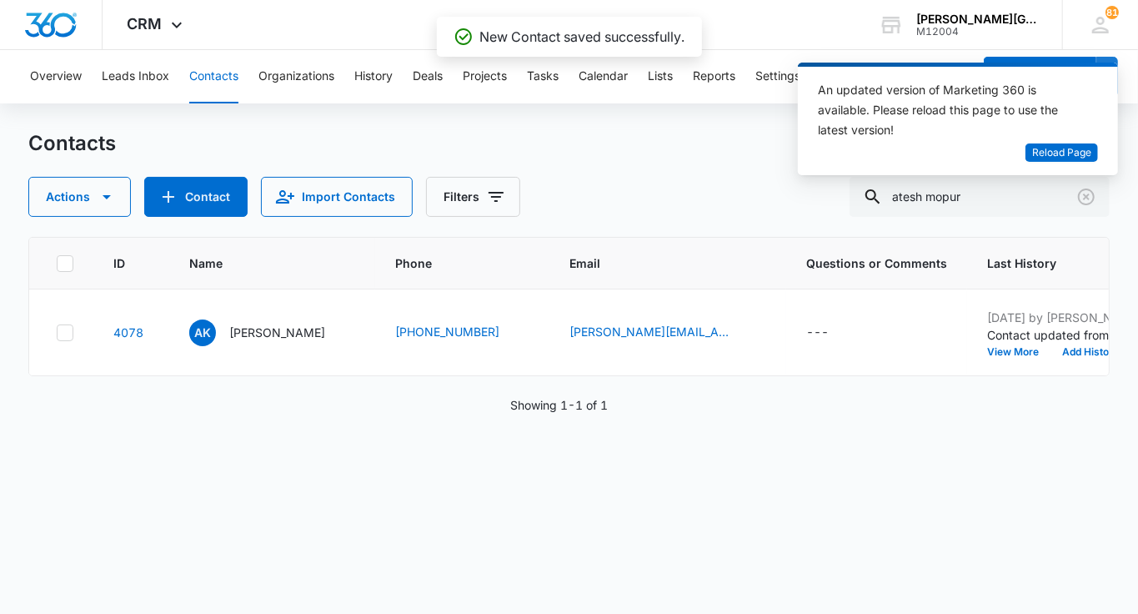
click at [1081, 185] on div "An updated version of Marketing 360 is available. Please reload this page to us…" at bounding box center [958, 126] width 320 height 126
click at [1081, 197] on icon "Clear" at bounding box center [1086, 197] width 20 height 20
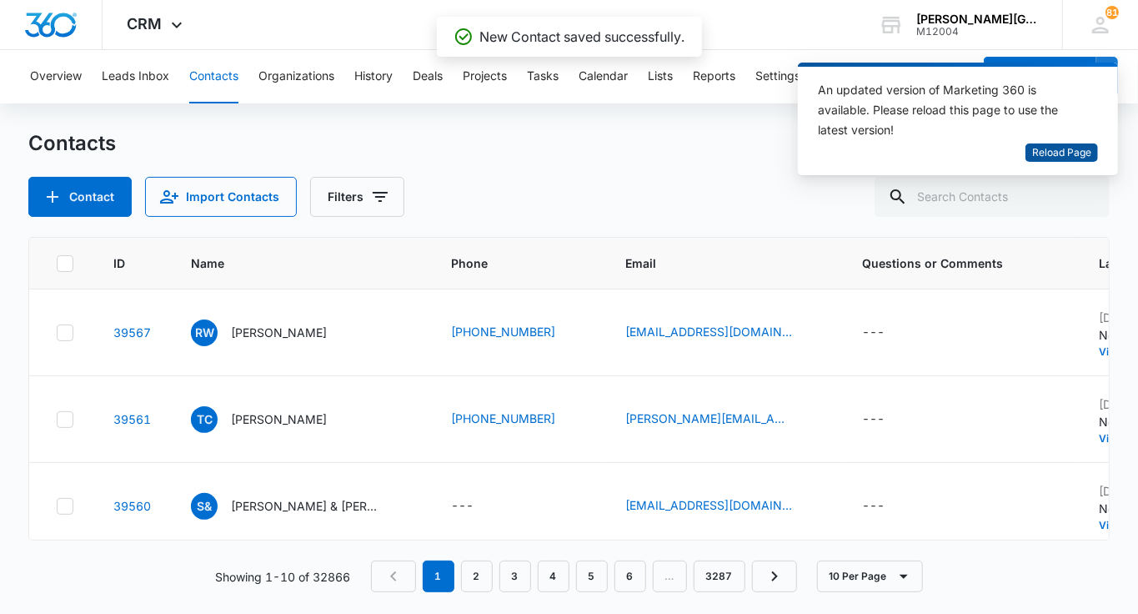
click at [1060, 145] on span "Reload Page" at bounding box center [1061, 153] width 59 height 16
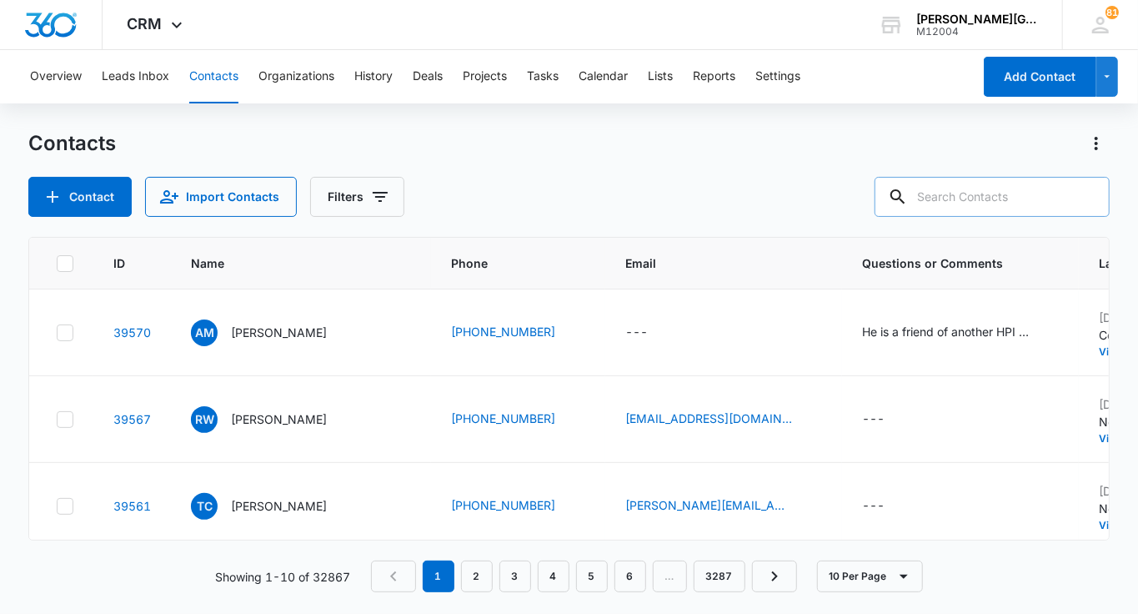
click at [1010, 207] on input "text" at bounding box center [992, 197] width 235 height 40
paste input "satish.mopur@gmail.com"
type input "satish.mopur@gmail.com"
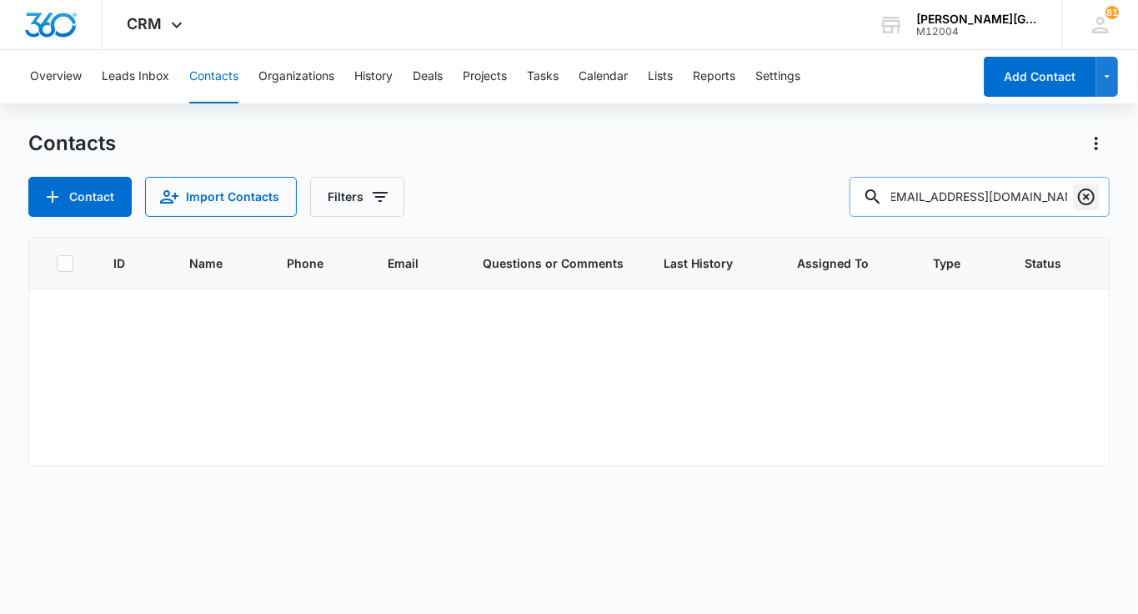
click at [1095, 183] on button "Clear" at bounding box center [1086, 196] width 27 height 27
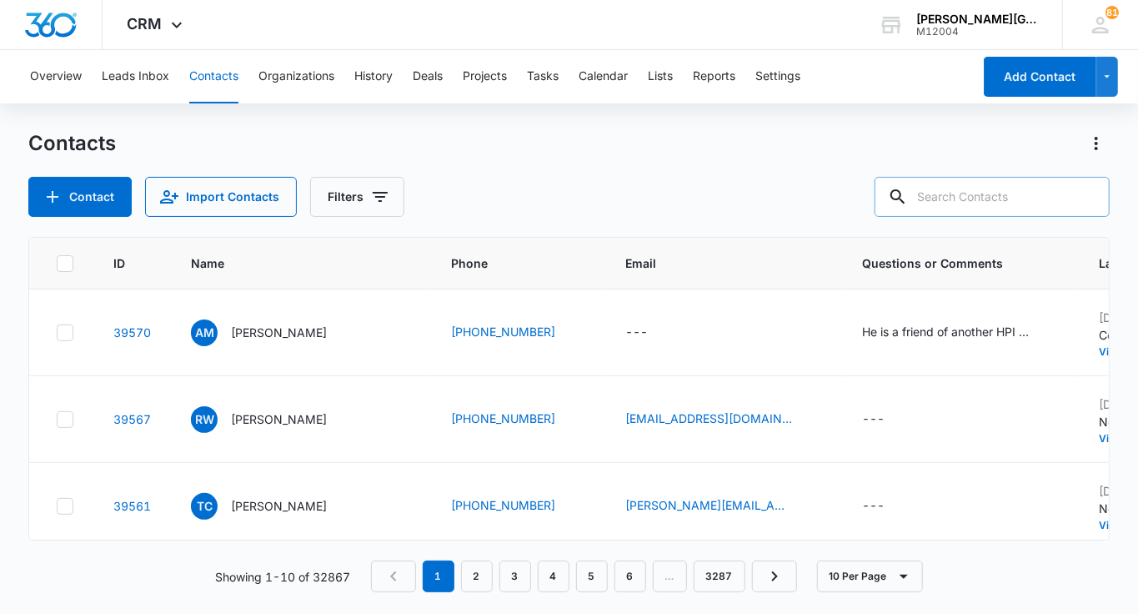
scroll to position [0, 0]
click at [658, 323] on icon "Email - - Select to Edit Field" at bounding box center [668, 333] width 20 height 20
click at [593, 218] on input "Email" at bounding box center [617, 225] width 210 height 40
paste input "satish.mopur@gmail.com"
type input "satish.mopur@gmail.com"
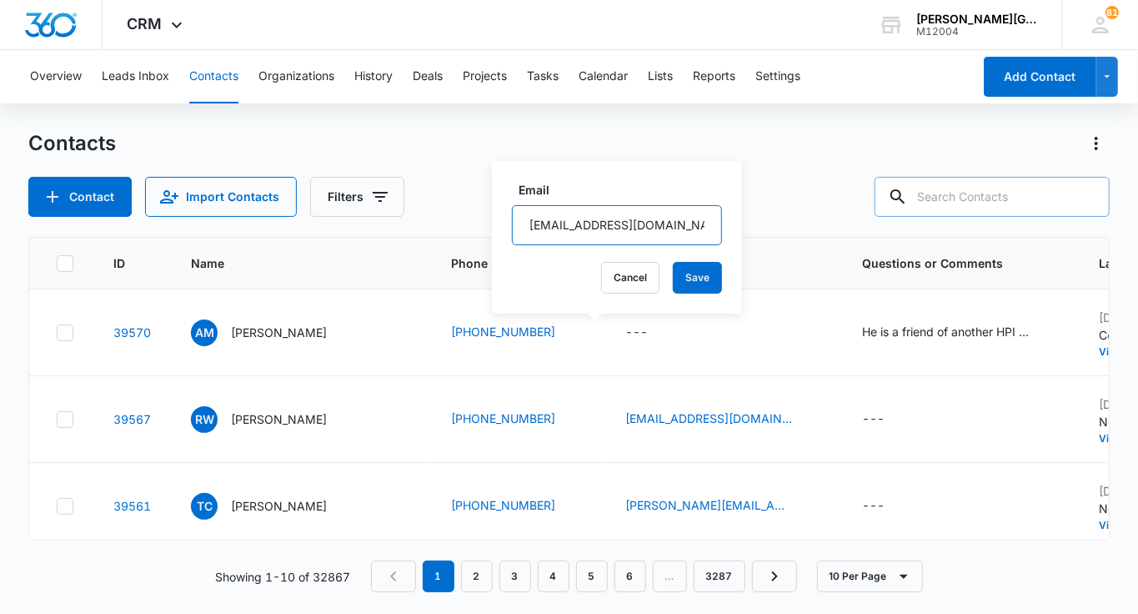
scroll to position [0, 7]
click at [642, 267] on span "Email" at bounding box center [711, 263] width 173 height 18
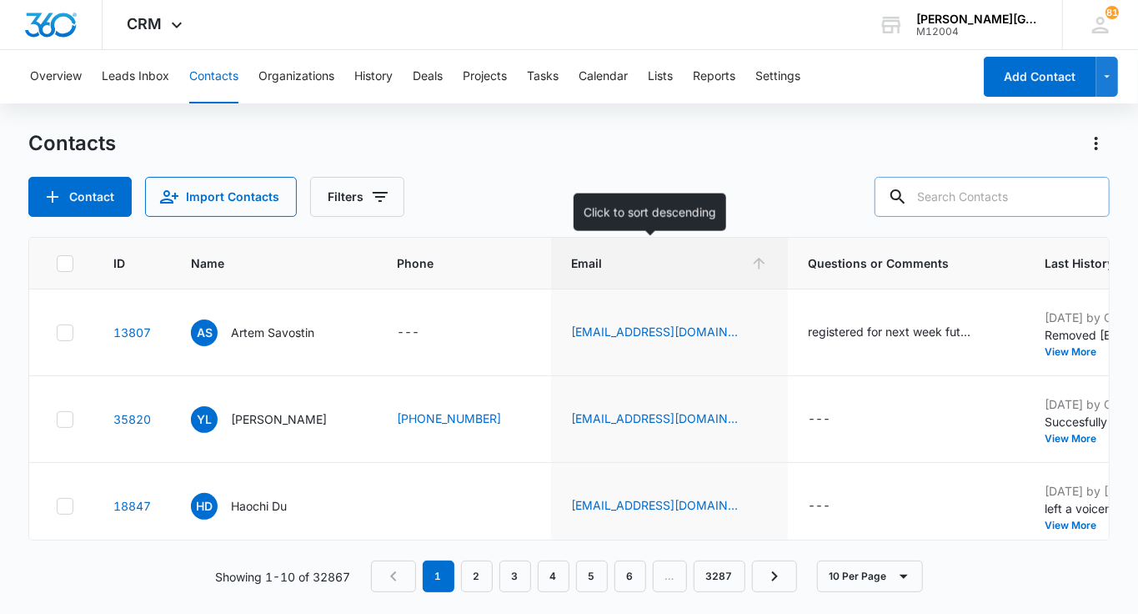
click at [754, 262] on icon at bounding box center [760, 264] width 12 height 12
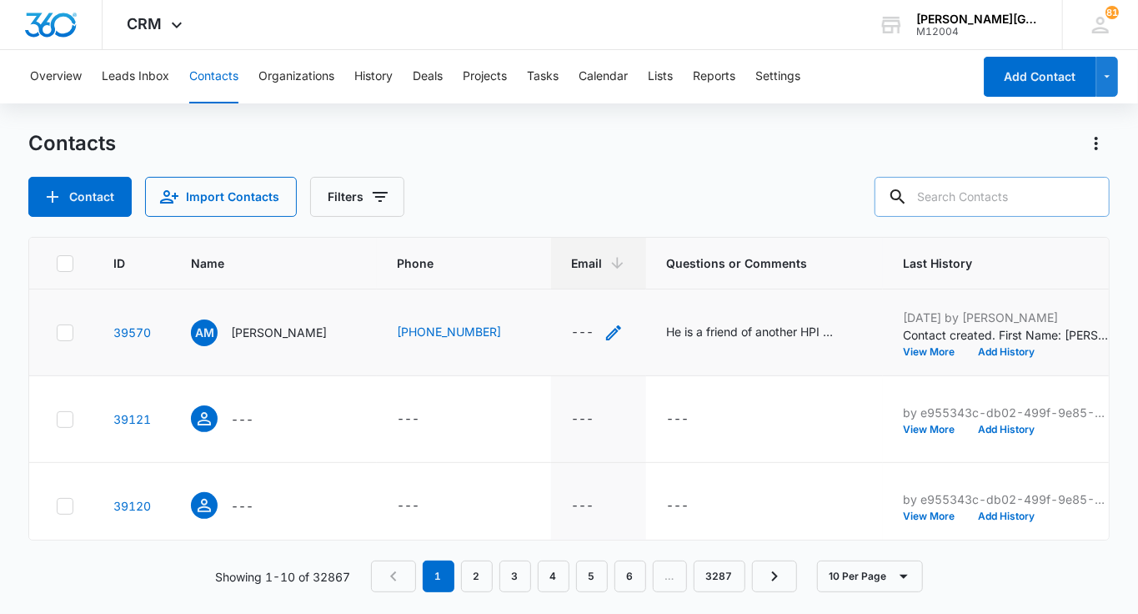
click at [604, 331] on icon "Email - - Select to Edit Field" at bounding box center [614, 333] width 20 height 20
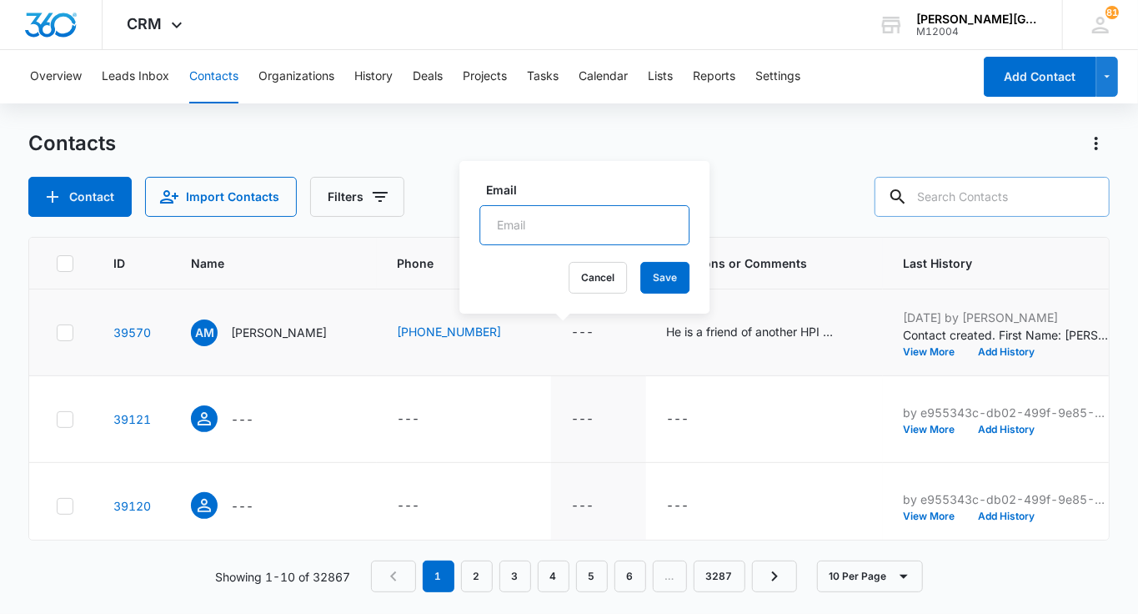
click at [559, 236] on input "Email" at bounding box center [584, 225] width 210 height 40
paste input "satish.mopur@gmail.com"
type input "satish.mopur@gmail.com"
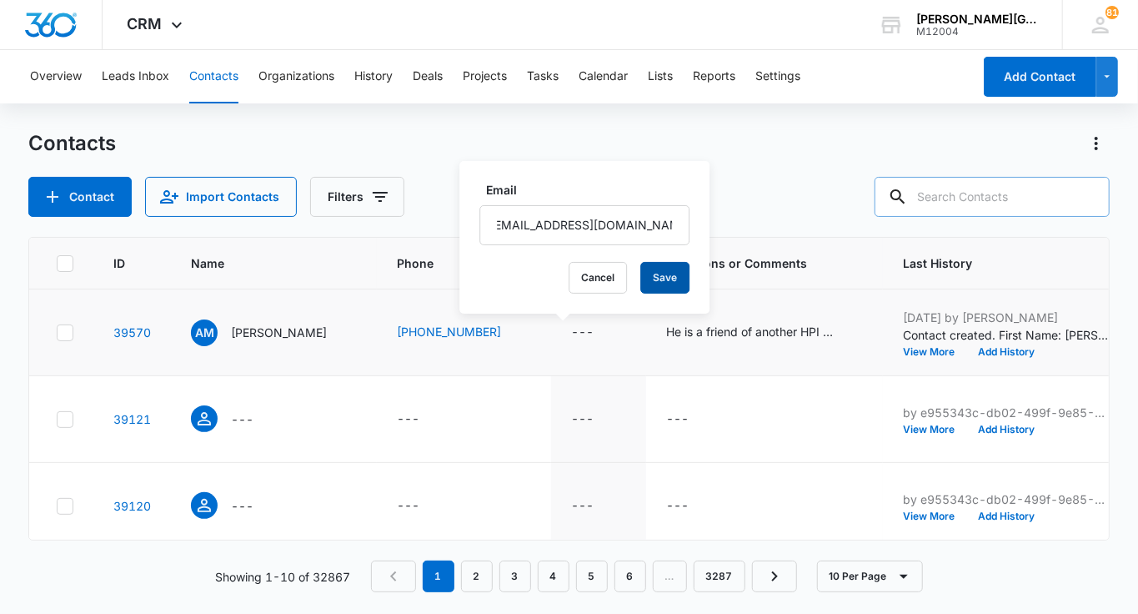
click at [640, 280] on button "Save" at bounding box center [664, 278] width 49 height 32
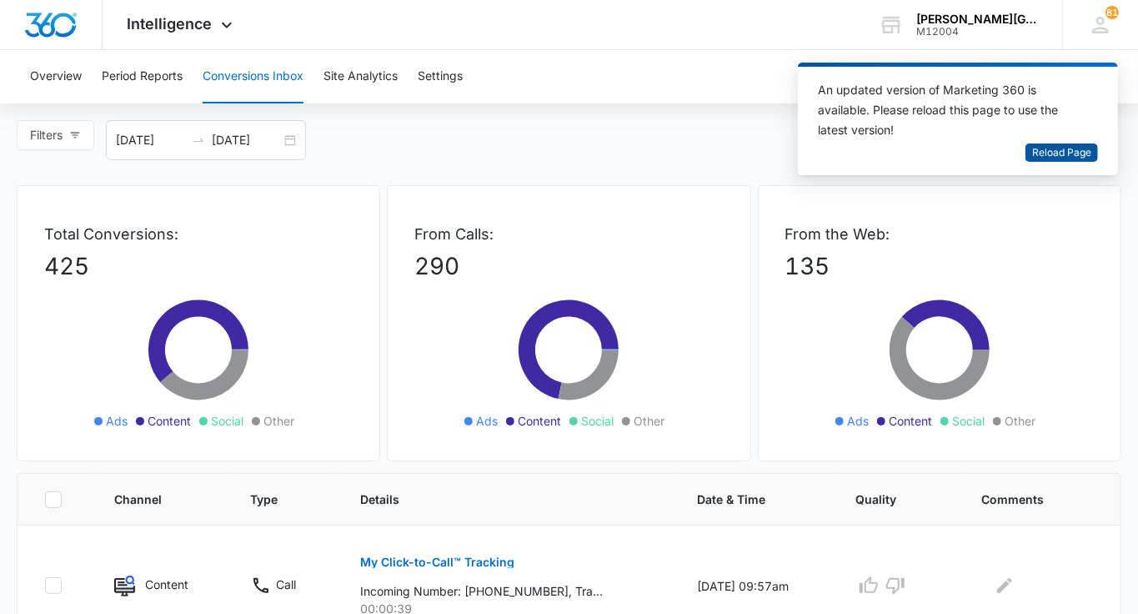
click at [1034, 150] on span "Reload Page" at bounding box center [1061, 153] width 59 height 16
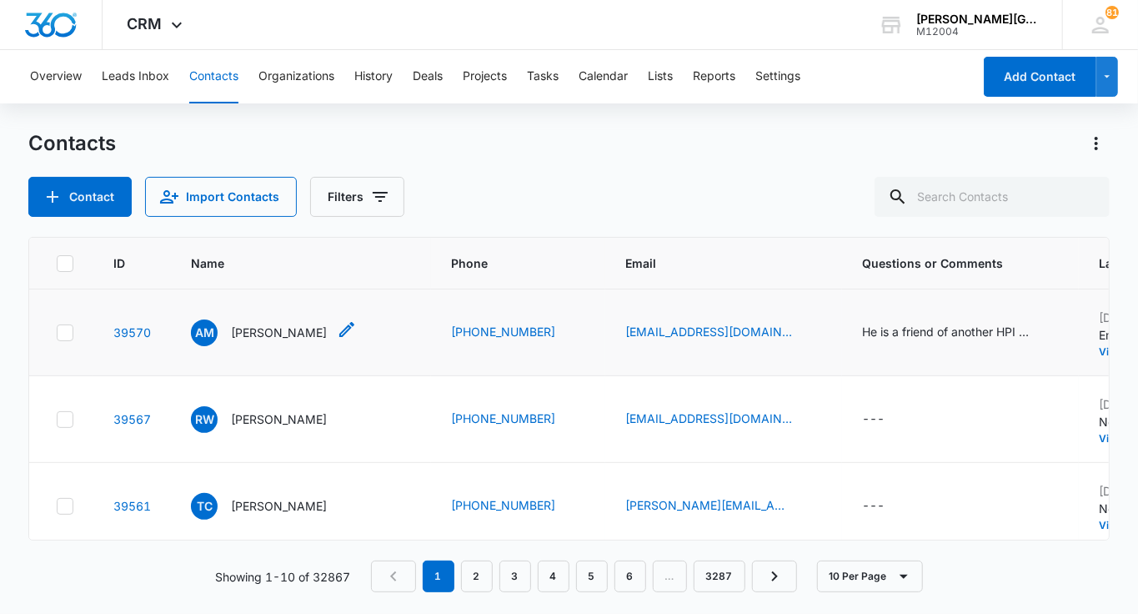
click at [257, 330] on p "[PERSON_NAME]" at bounding box center [279, 332] width 96 height 18
